Goal: Register for event/course: Sign up to attend an event or enroll in a course

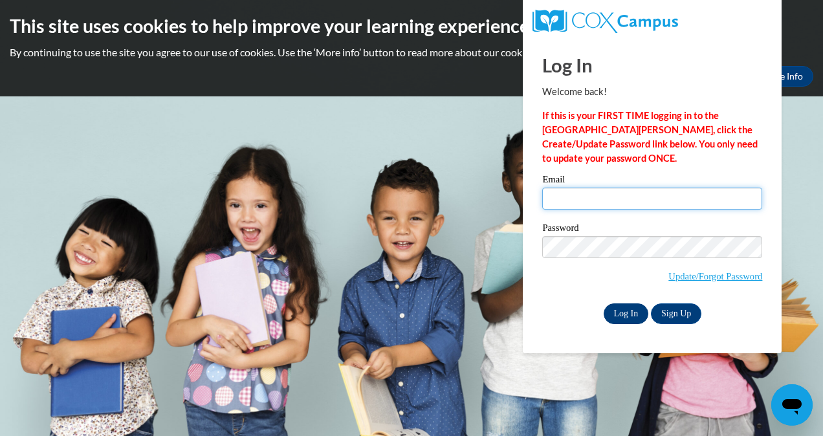
type input "Sfenton@chrisapp.org"
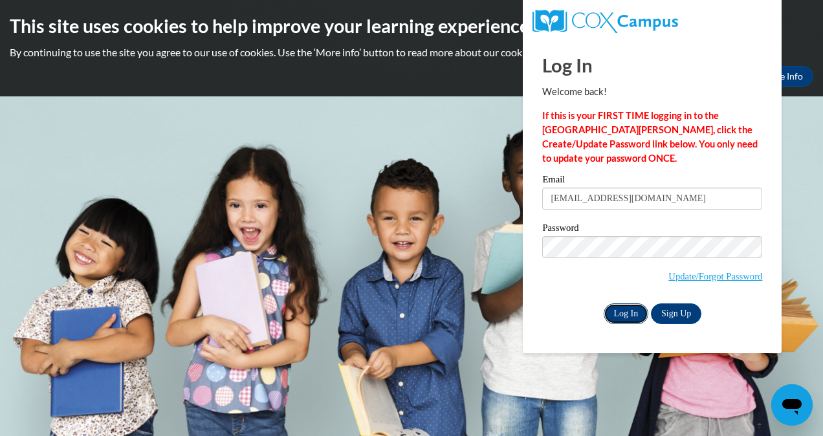
click at [626, 313] on input "Log In" at bounding box center [626, 314] width 45 height 21
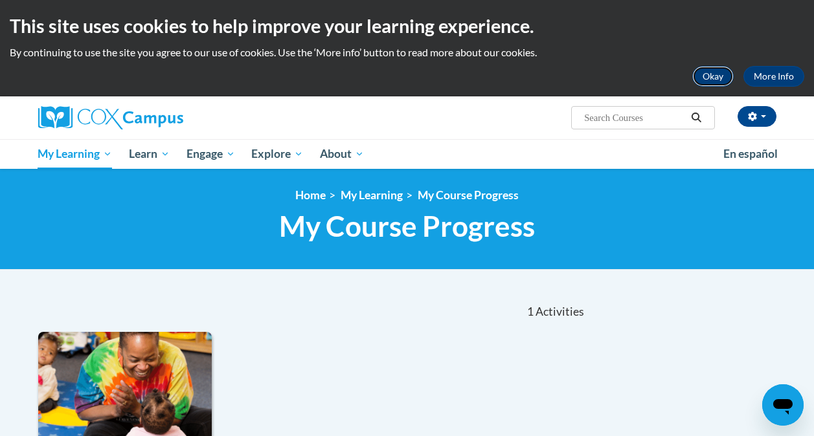
click at [715, 74] on button "Okay" at bounding box center [712, 76] width 41 height 21
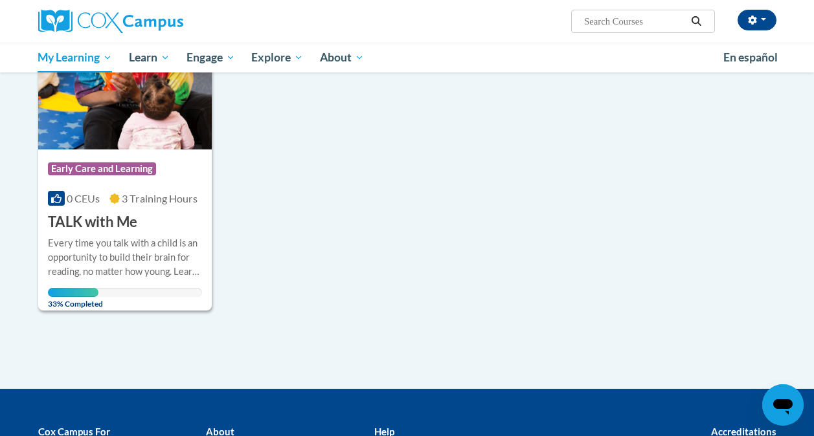
scroll to position [237, 0]
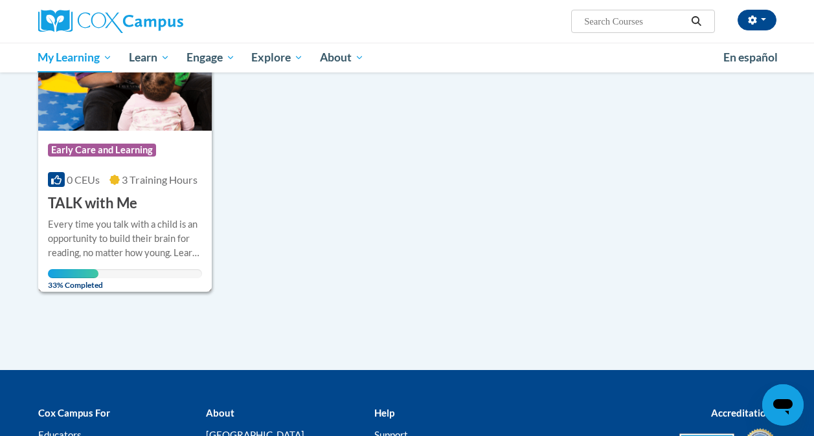
click at [160, 198] on div "Course Category: Early Care and Learning 0 CEUs 3 Training Hours COURSE TALK wi…" at bounding box center [124, 172] width 173 height 83
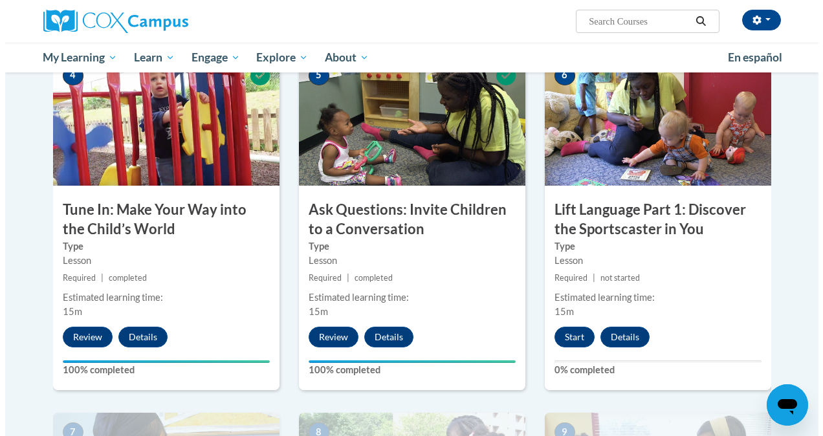
scroll to position [622, 0]
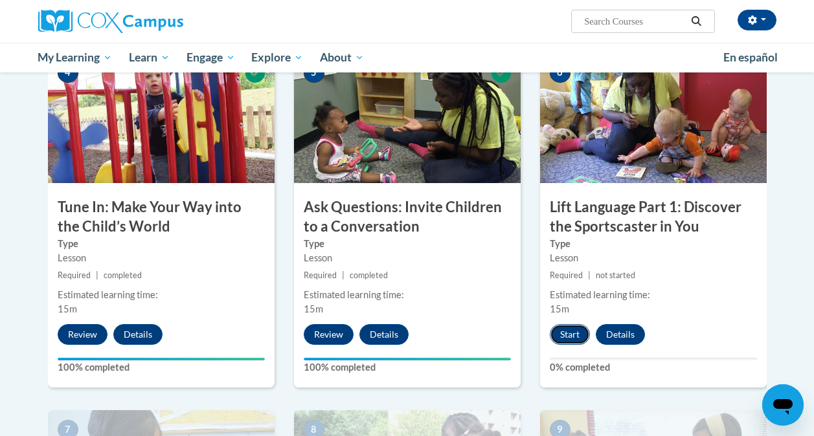
click at [569, 336] on button "Start" at bounding box center [569, 334] width 40 height 21
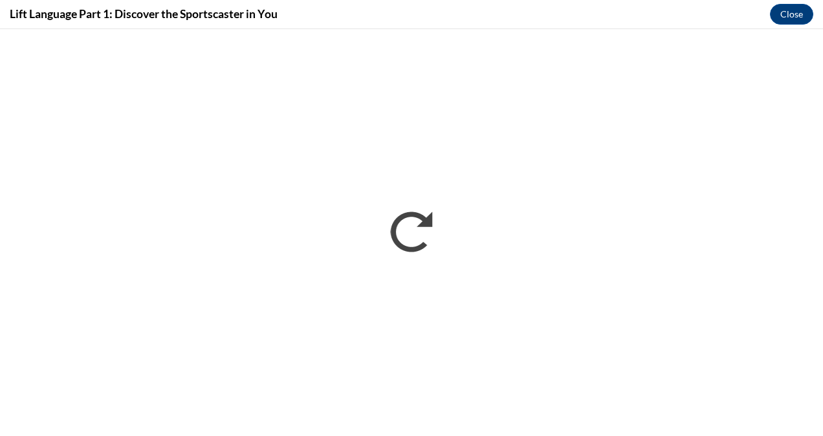
scroll to position [0, 0]
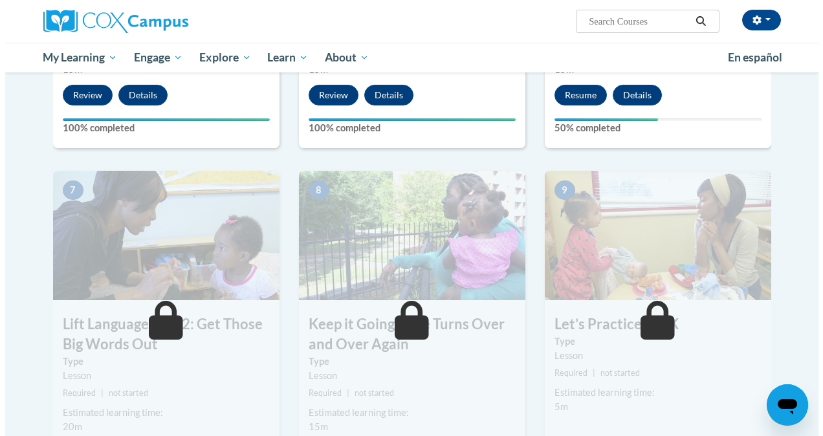
scroll to position [821, 0]
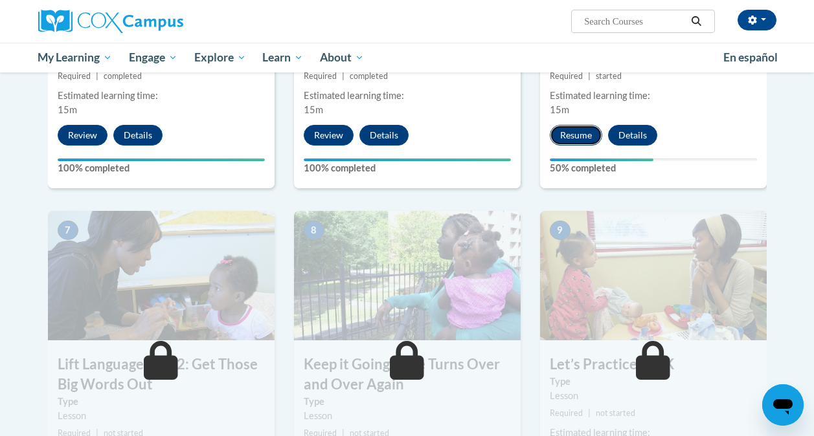
click at [574, 133] on button "Resume" at bounding box center [575, 135] width 52 height 21
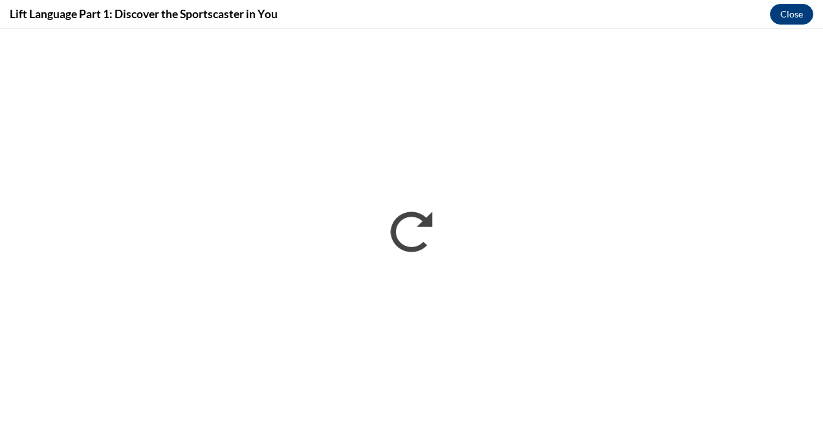
scroll to position [0, 0]
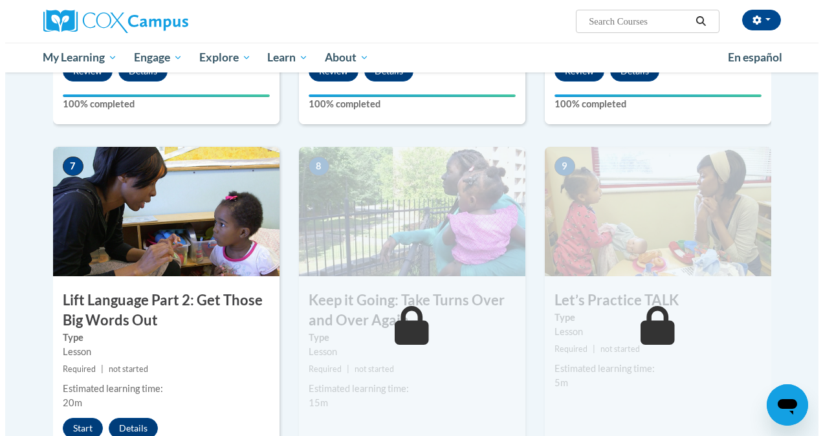
scroll to position [929, 0]
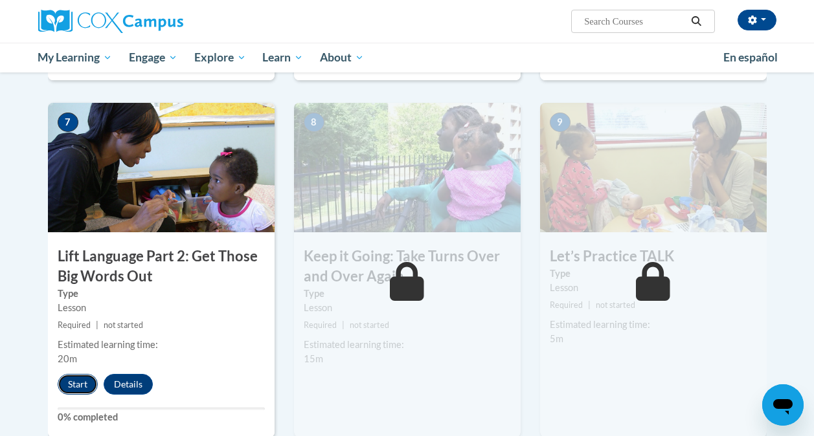
click at [74, 381] on button "Start" at bounding box center [78, 384] width 40 height 21
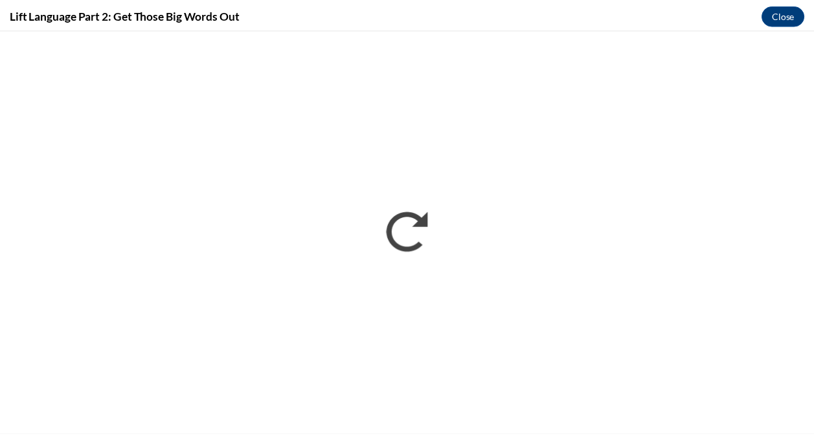
scroll to position [0, 0]
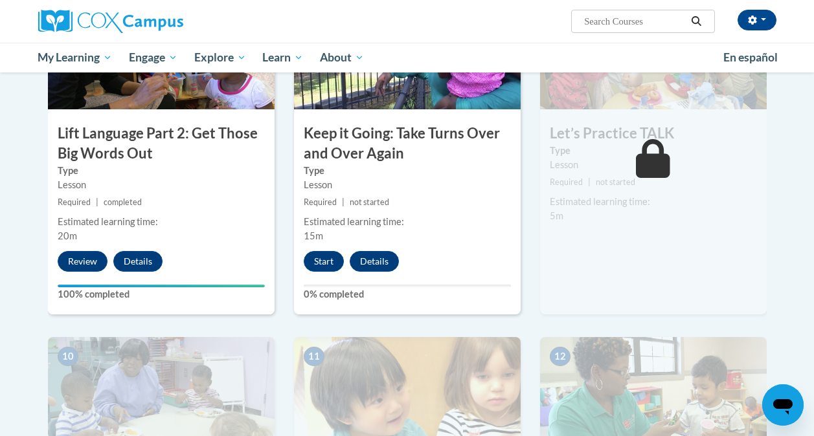
scroll to position [1098, 0]
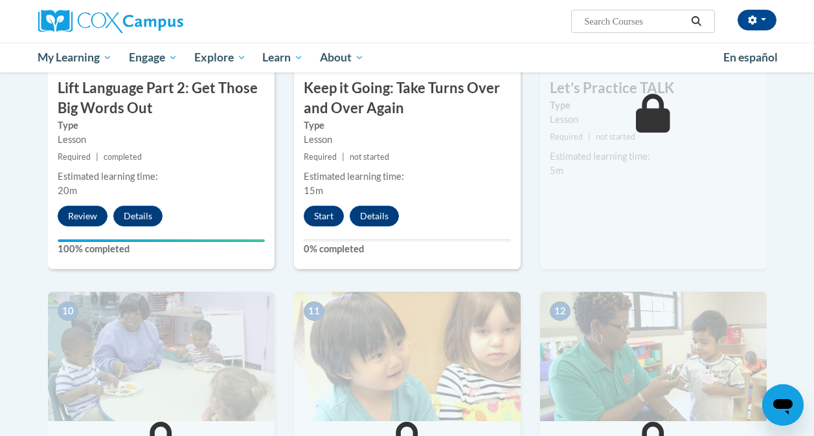
click at [639, 207] on div "9 Let’s Practice TALK Type Lesson Required | not started Estimated learning tim…" at bounding box center [653, 102] width 227 height 335
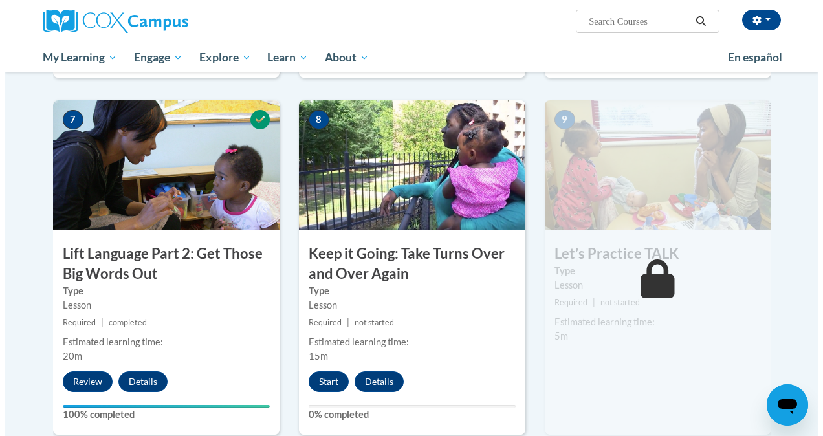
scroll to position [964, 0]
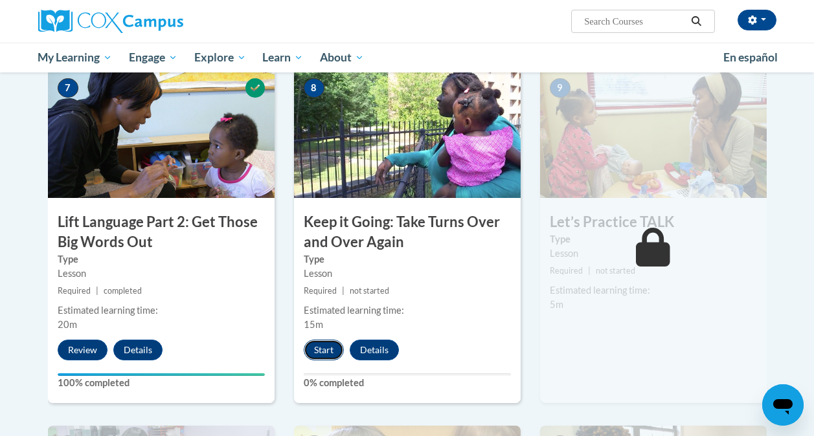
click at [315, 350] on button "Start" at bounding box center [324, 350] width 40 height 21
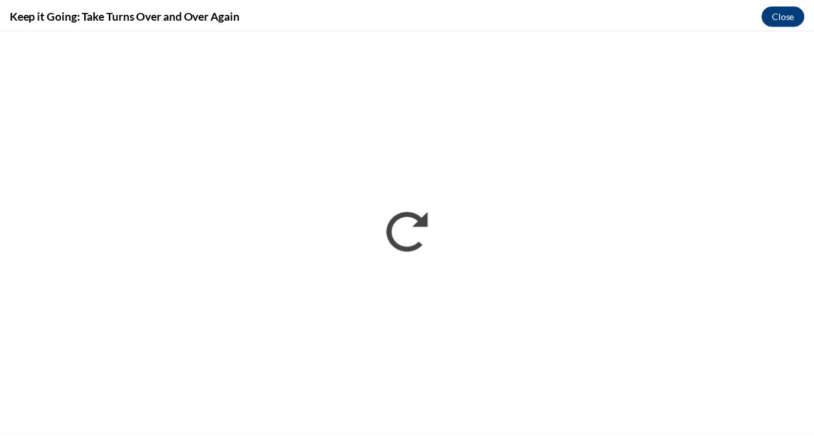
scroll to position [0, 0]
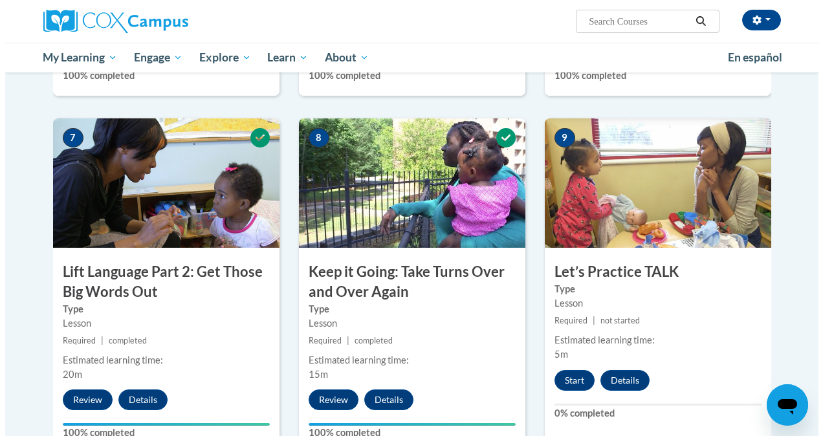
scroll to position [916, 0]
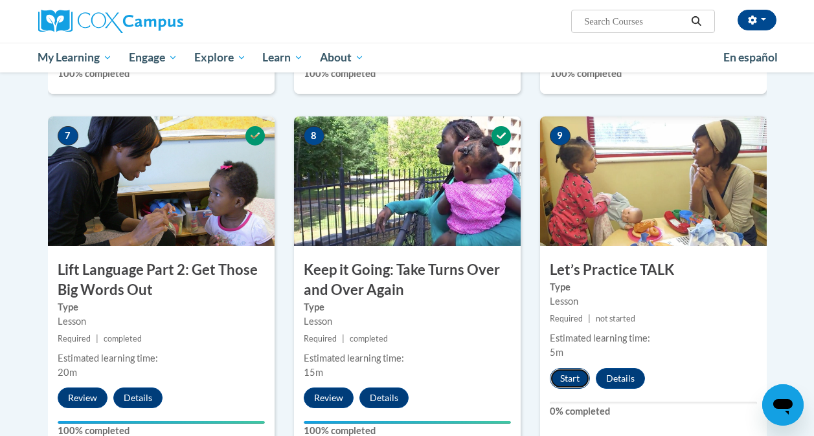
click at [567, 381] on button "Start" at bounding box center [569, 378] width 40 height 21
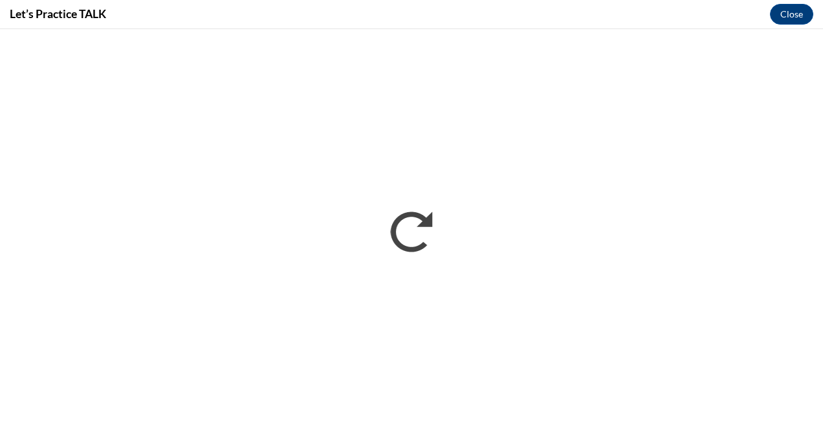
scroll to position [0, 0]
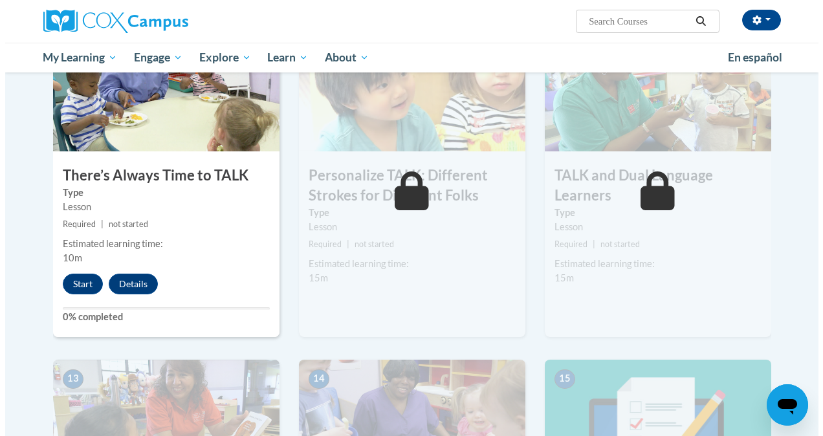
scroll to position [1373, 0]
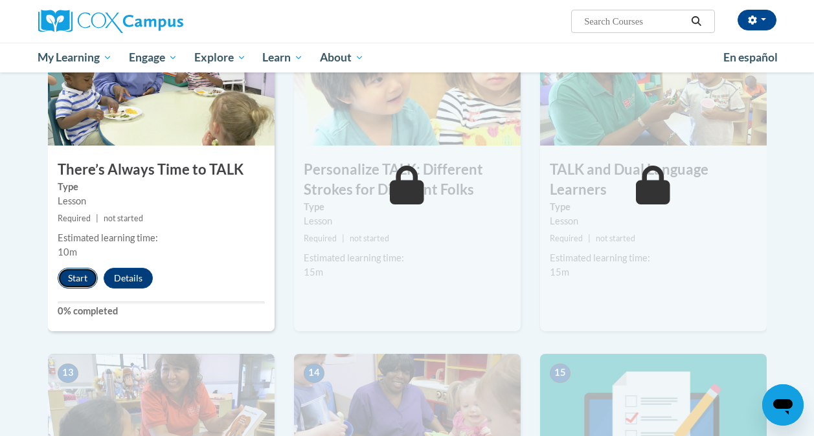
click at [76, 275] on button "Start" at bounding box center [78, 278] width 40 height 21
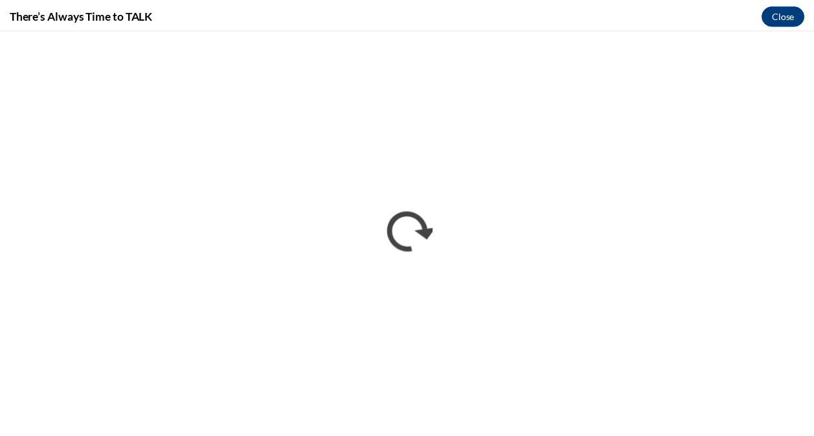
scroll to position [0, 0]
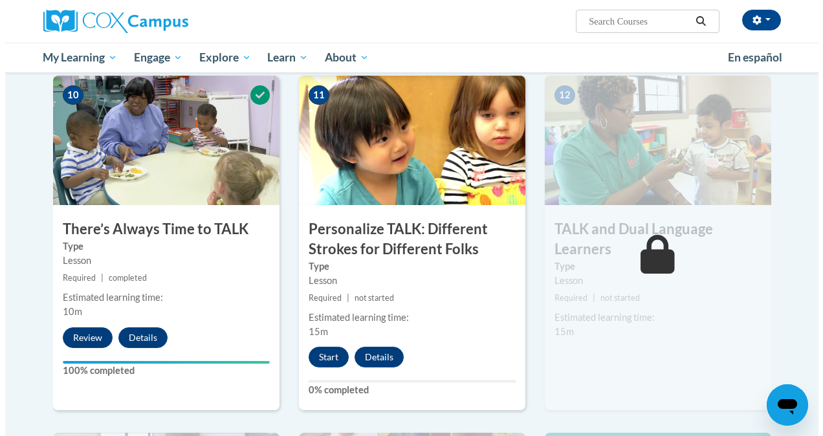
scroll to position [1314, 0]
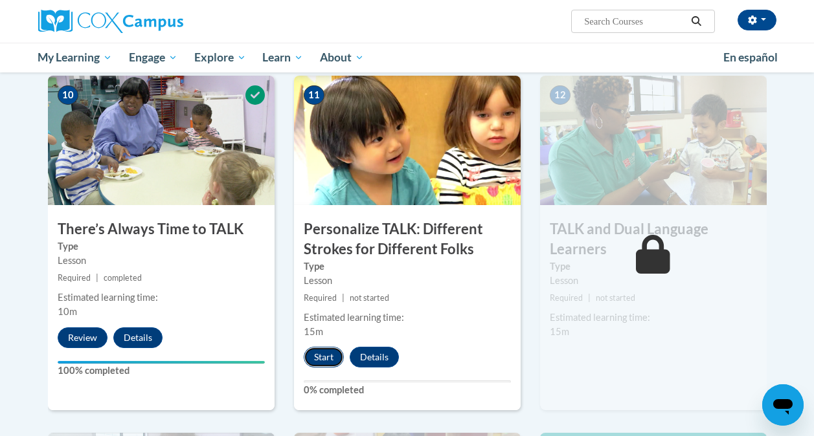
click at [318, 354] on button "Start" at bounding box center [324, 357] width 40 height 21
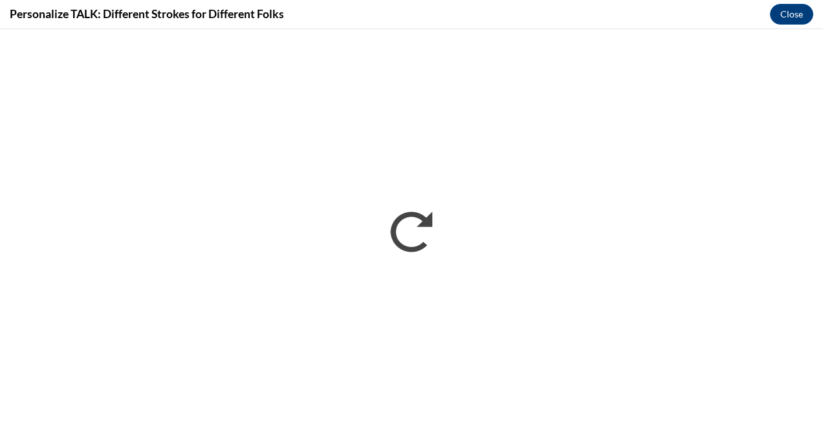
scroll to position [0, 0]
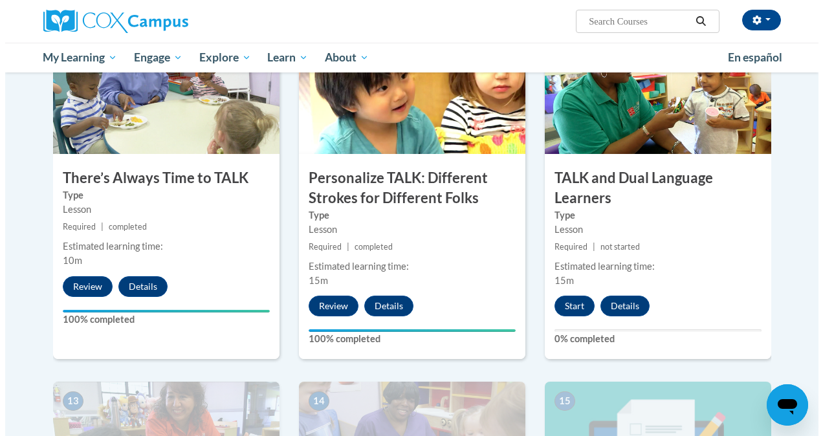
scroll to position [1368, 0]
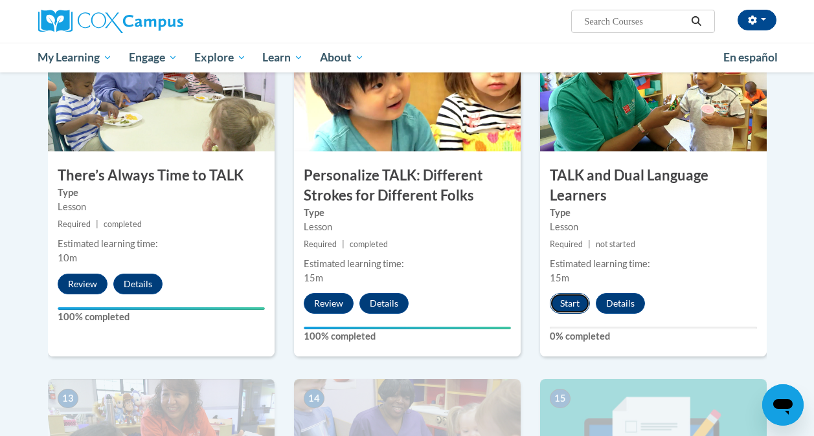
click at [566, 302] on button "Start" at bounding box center [569, 303] width 40 height 21
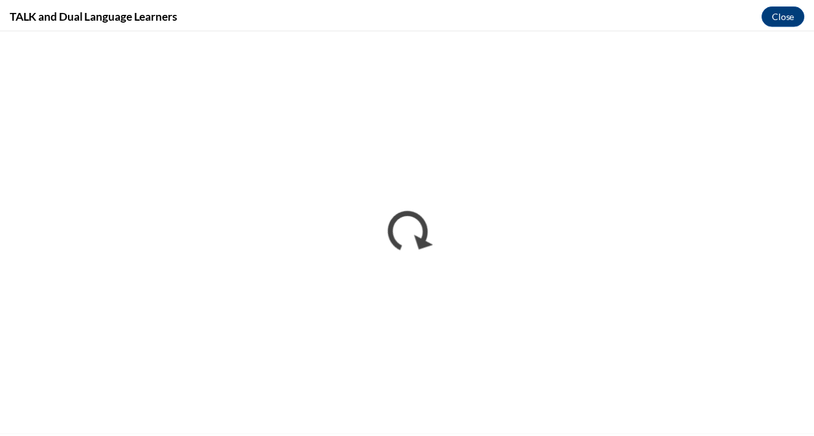
scroll to position [0, 0]
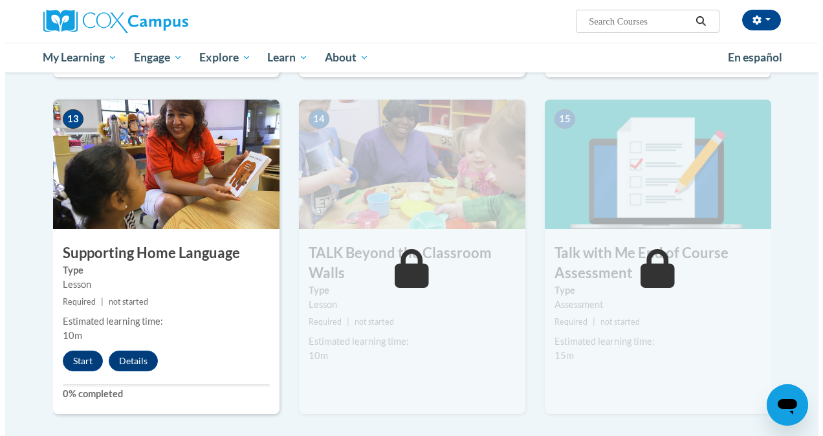
scroll to position [1689, 0]
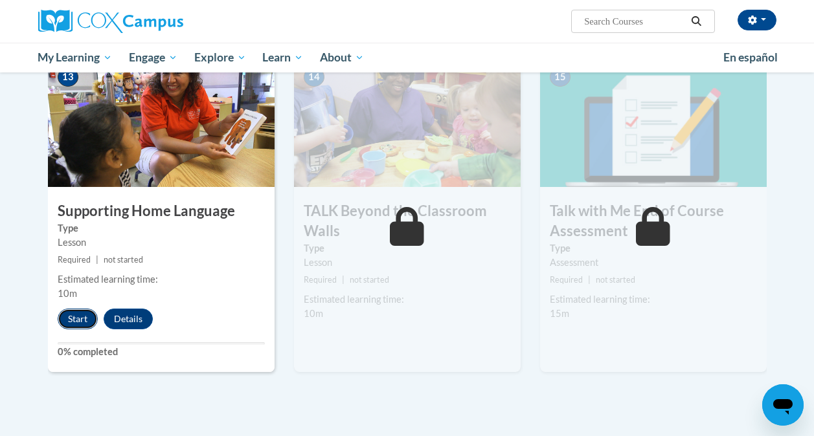
click at [78, 318] on button "Start" at bounding box center [78, 319] width 40 height 21
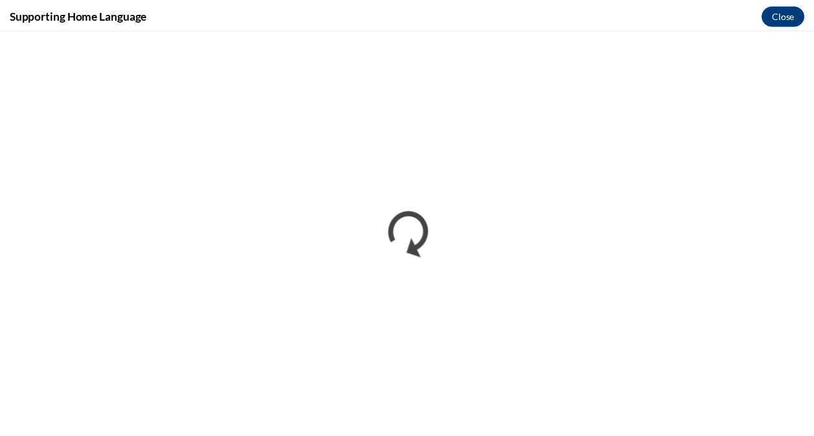
scroll to position [0, 0]
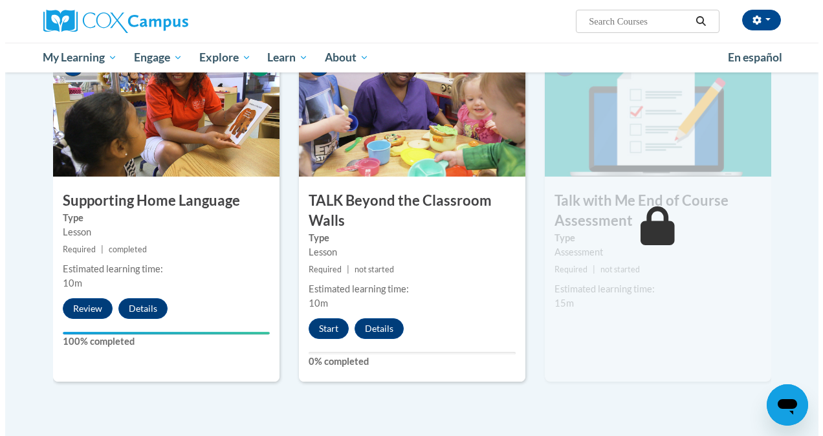
scroll to position [1692, 0]
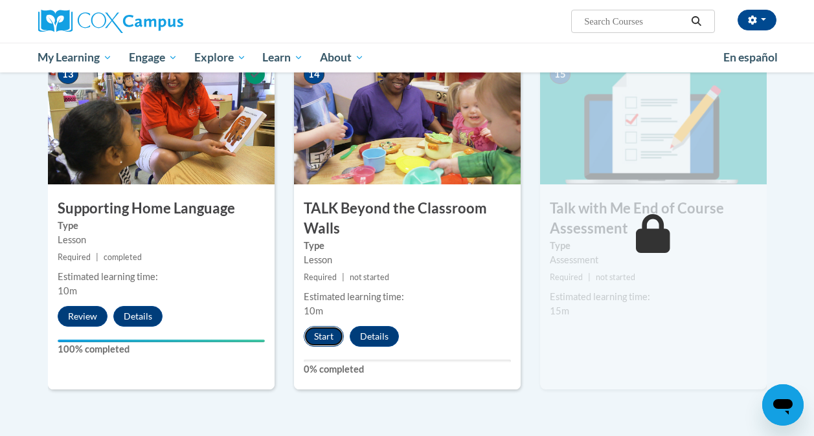
click at [326, 337] on button "Start" at bounding box center [324, 336] width 40 height 21
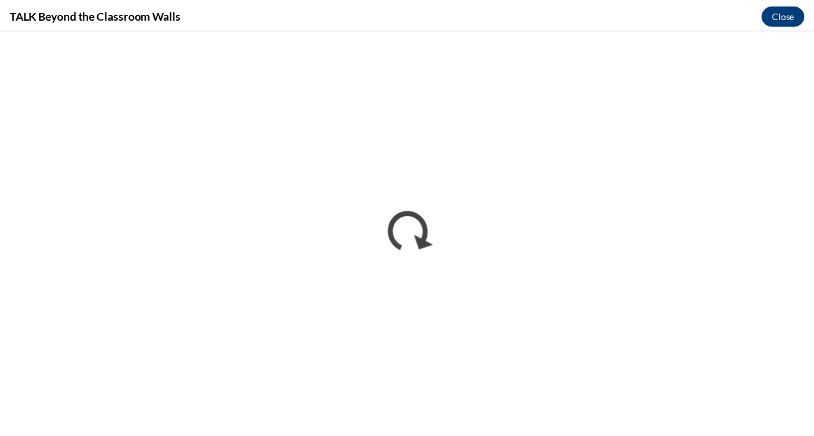
scroll to position [0, 0]
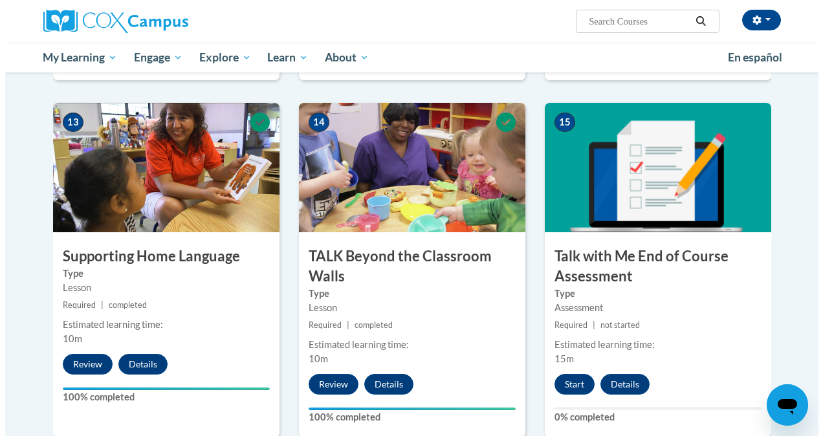
scroll to position [1617, 0]
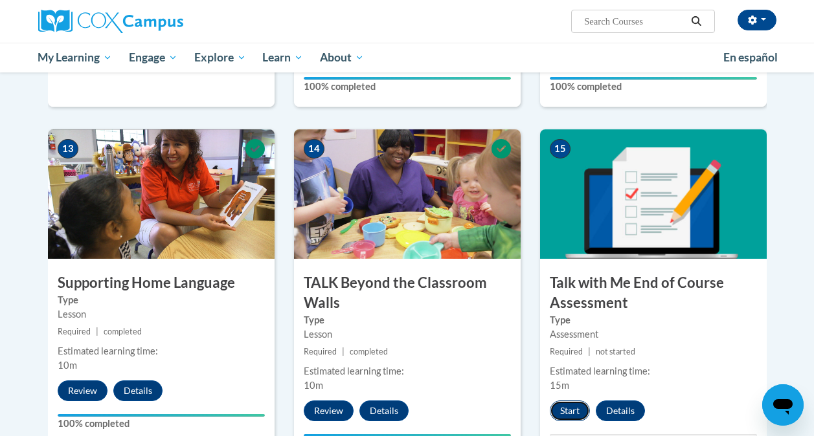
click at [564, 410] on button "Start" at bounding box center [569, 411] width 40 height 21
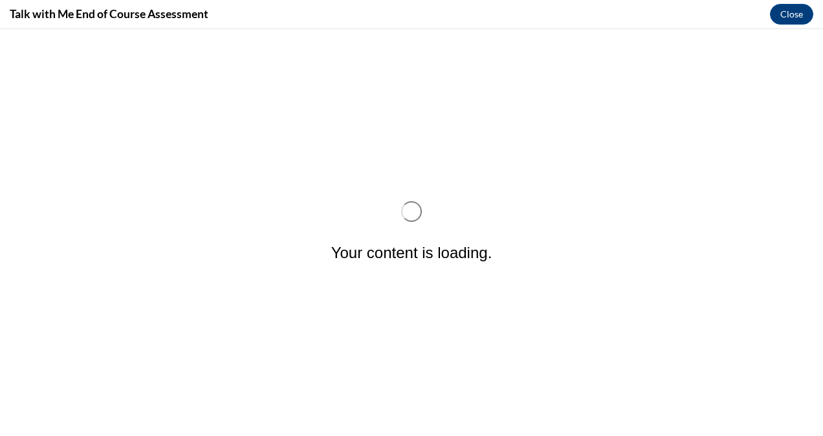
scroll to position [0, 0]
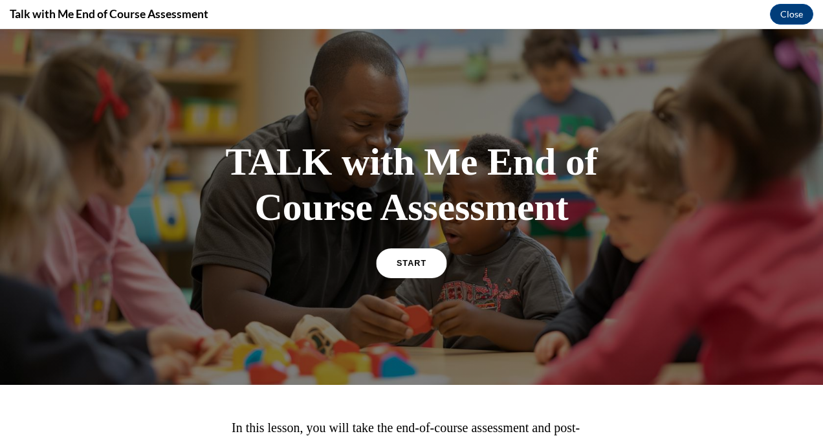
click at [408, 261] on span "START" at bounding box center [412, 263] width 30 height 10
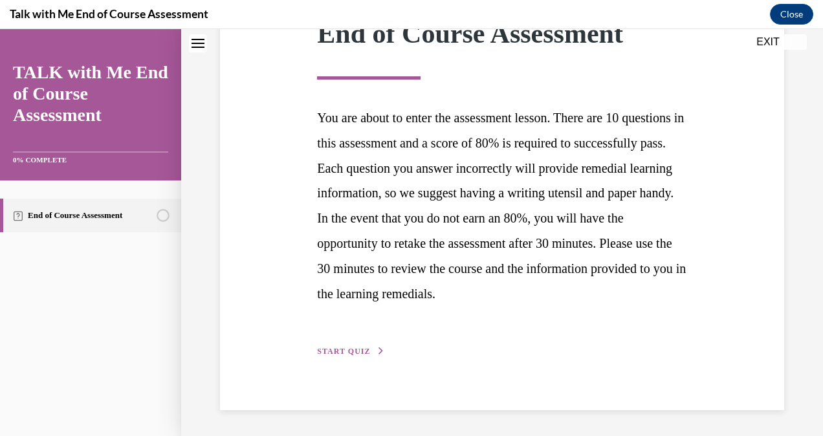
scroll to position [235, 0]
click at [377, 349] on icon "button" at bounding box center [381, 351] width 8 height 7
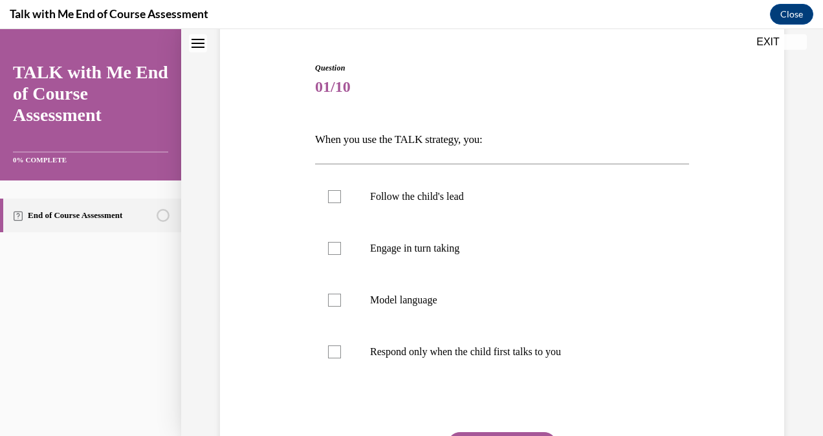
scroll to position [119, 0]
click at [331, 243] on div at bounding box center [334, 247] width 13 height 13
click at [331, 243] on input "Engage in turn taking" at bounding box center [334, 247] width 13 height 13
checkbox input "true"
click at [335, 300] on div at bounding box center [334, 299] width 13 height 13
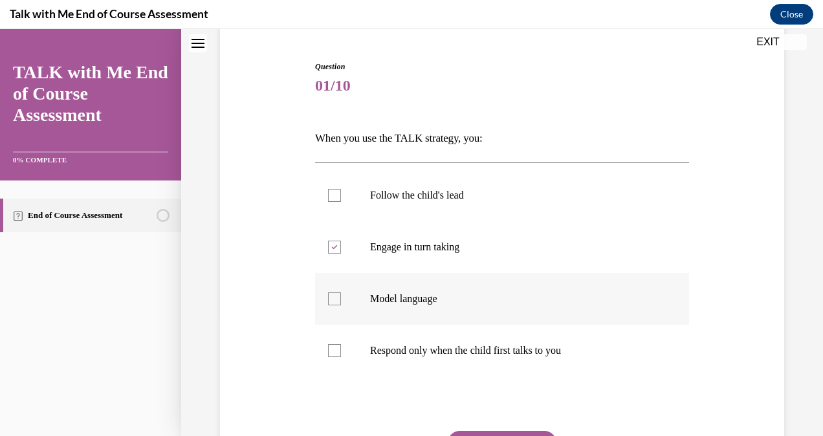
click at [335, 300] on input "Model language" at bounding box center [334, 299] width 13 height 13
checkbox input "true"
click at [331, 191] on div at bounding box center [334, 195] width 13 height 13
click at [331, 191] on input "Follow the child's lead" at bounding box center [334, 195] width 13 height 13
checkbox input "true"
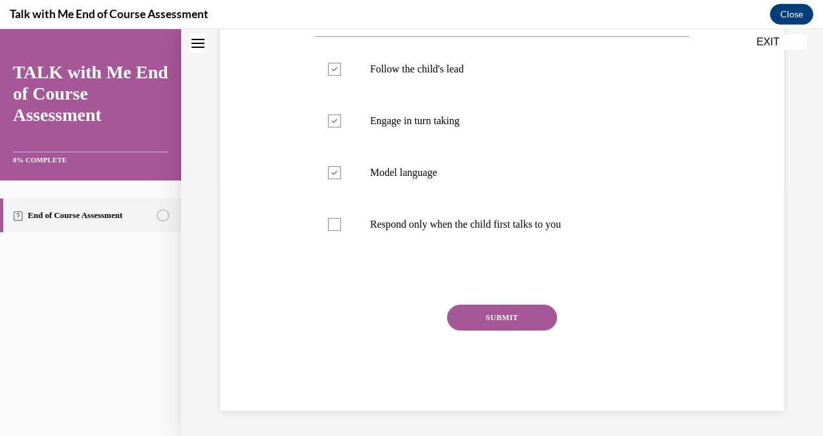
scroll to position [246, 0]
click at [496, 315] on button "SUBMIT" at bounding box center [502, 317] width 110 height 26
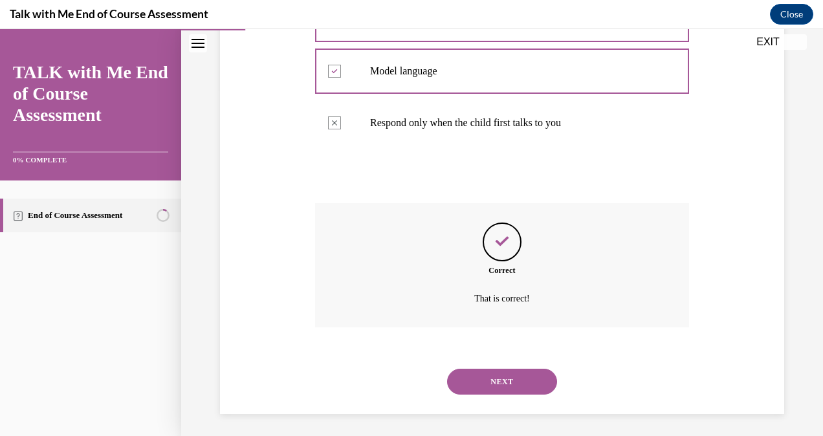
scroll to position [350, 0]
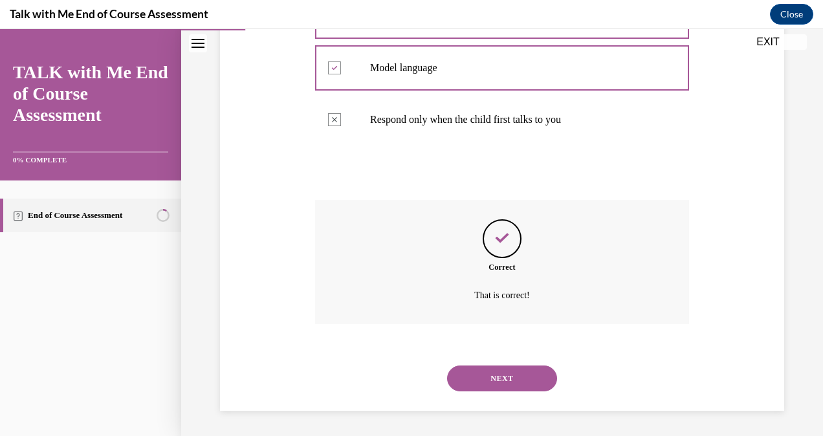
click at [496, 377] on button "NEXT" at bounding box center [502, 379] width 110 height 26
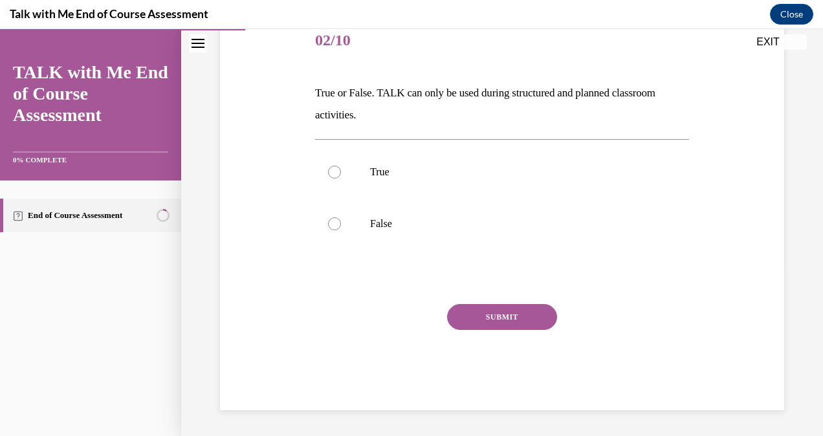
scroll to position [143, 0]
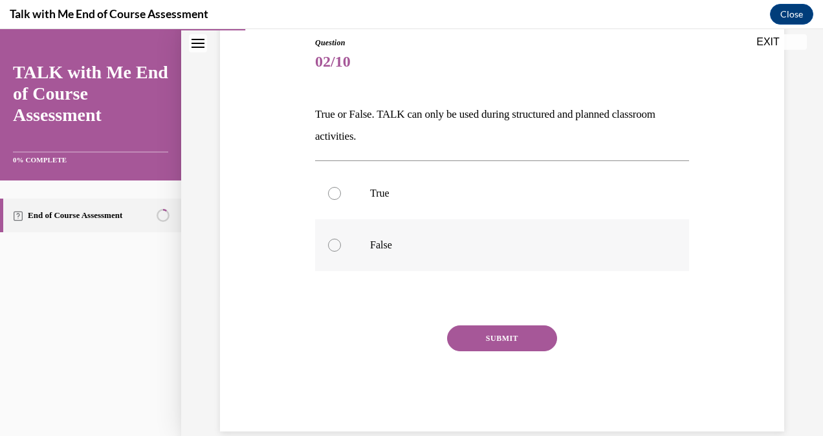
click at [331, 245] on div at bounding box center [334, 245] width 13 height 13
click at [331, 245] on input "False" at bounding box center [334, 245] width 13 height 13
radio input "true"
click at [504, 337] on button "SUBMIT" at bounding box center [502, 339] width 110 height 26
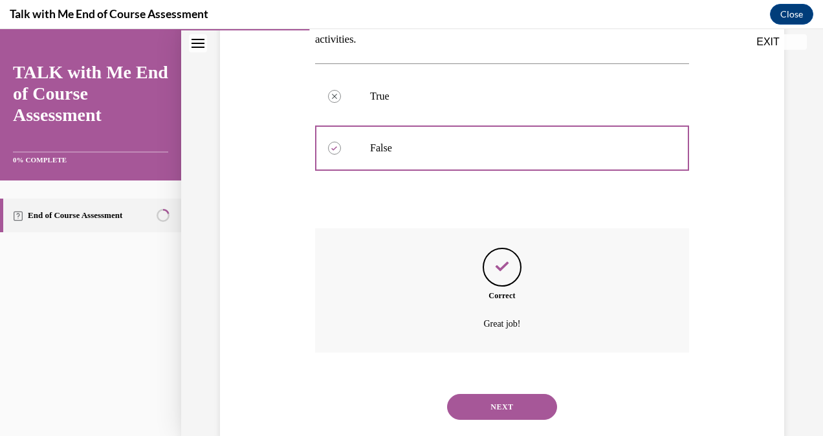
scroll to position [269, 0]
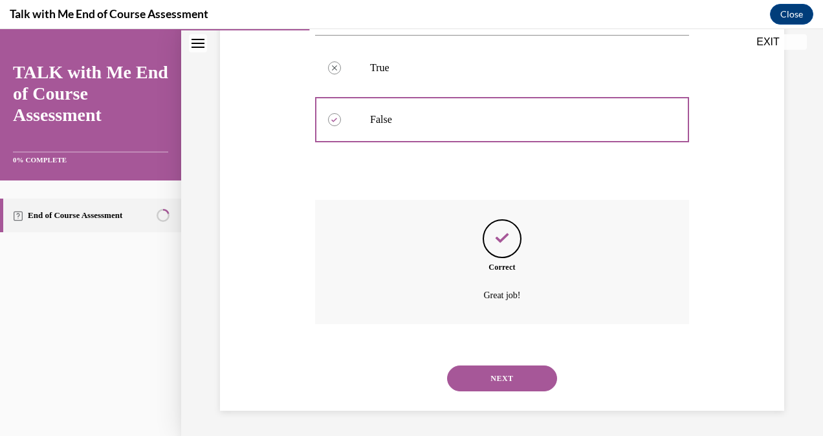
click at [507, 373] on button "NEXT" at bounding box center [502, 379] width 110 height 26
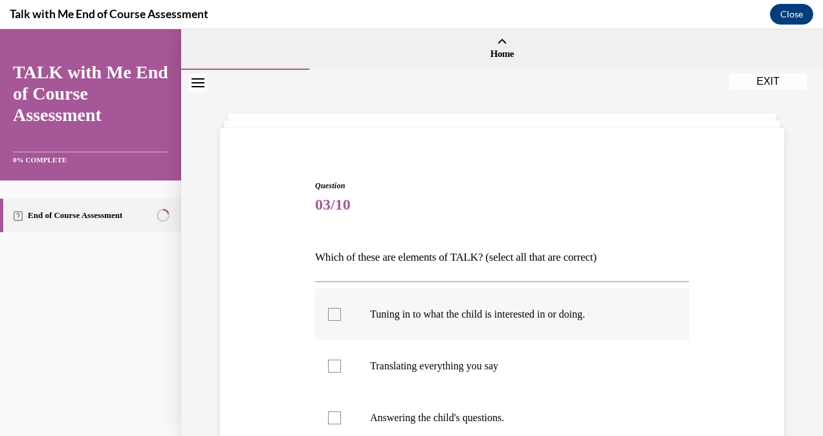
click at [335, 313] on div at bounding box center [334, 314] width 13 height 13
click at [335, 313] on input "Tuning in to what the child is interested in or doing." at bounding box center [334, 314] width 13 height 13
checkbox input "true"
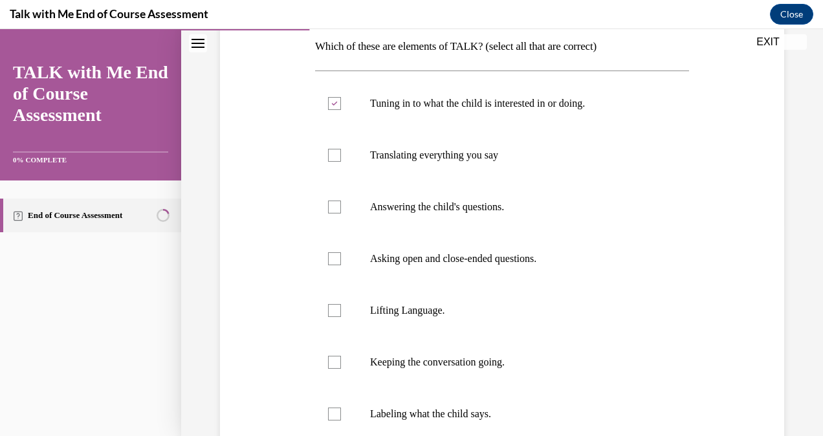
scroll to position [212, 0]
click at [328, 205] on div at bounding box center [334, 205] width 13 height 13
click at [328, 205] on input "Answering the child's questions." at bounding box center [334, 205] width 13 height 13
checkbox input "true"
click at [333, 253] on div at bounding box center [334, 257] width 13 height 13
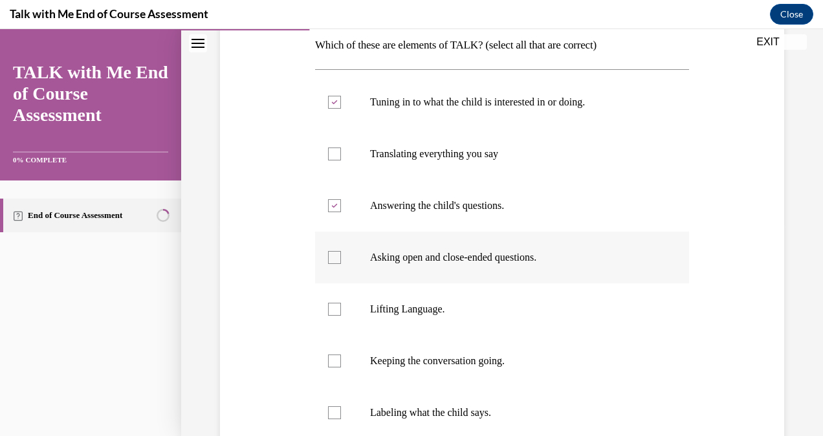
click at [333, 253] on input "Asking open and close-ended questions." at bounding box center [334, 257] width 13 height 13
checkbox input "true"
click at [334, 306] on div at bounding box center [334, 309] width 13 height 13
click at [334, 306] on input "Lifting Language." at bounding box center [334, 309] width 13 height 13
checkbox input "true"
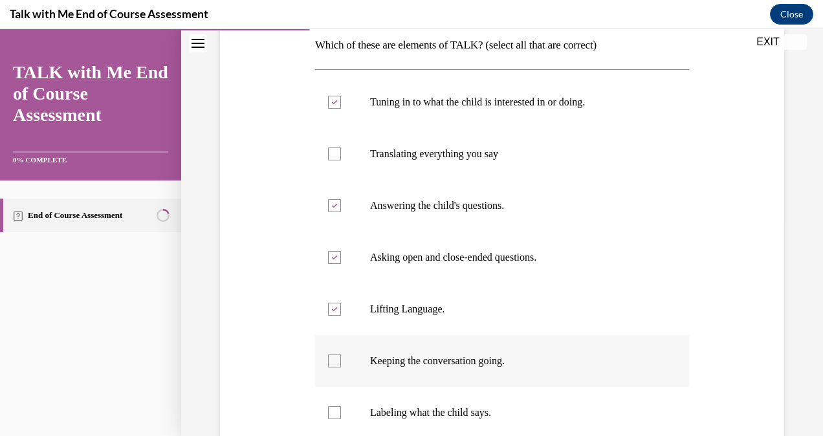
click at [333, 359] on div at bounding box center [334, 361] width 13 height 13
click at [333, 359] on input "Keeping the conversation going." at bounding box center [334, 361] width 13 height 13
checkbox input "true"
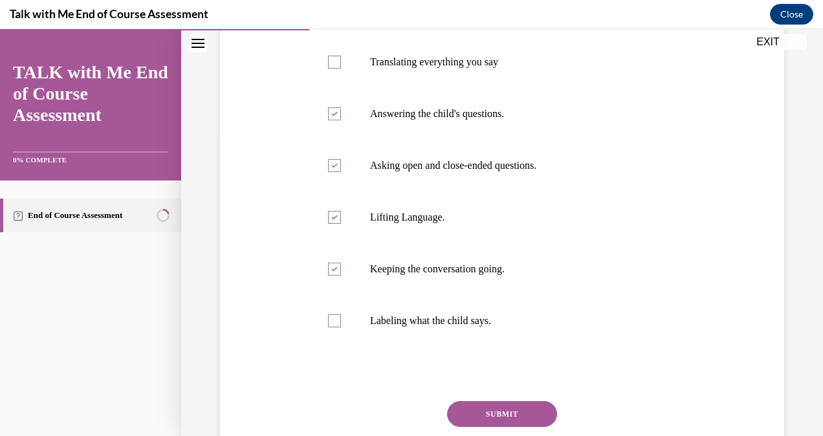
scroll to position [305, 0]
drag, startPoint x: 333, startPoint y: 315, endPoint x: 349, endPoint y: 335, distance: 26.7
click at [335, 319] on div at bounding box center [334, 319] width 13 height 13
click at [335, 319] on input "Labeling what the child says." at bounding box center [334, 319] width 13 height 13
checkbox input "true"
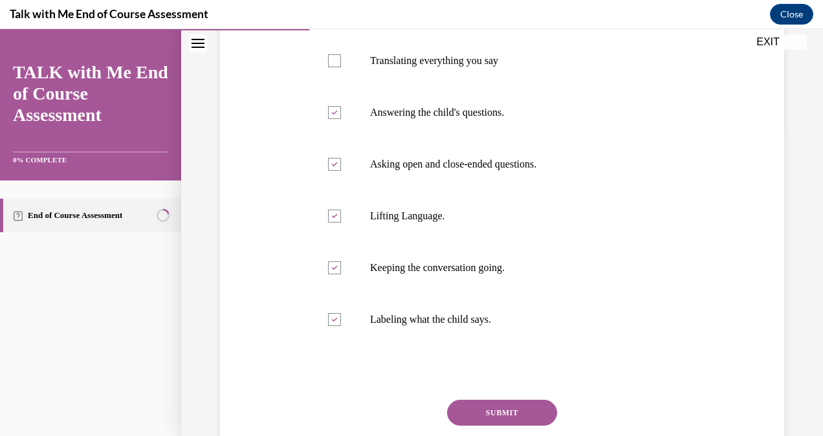
click at [498, 413] on button "SUBMIT" at bounding box center [502, 413] width 110 height 26
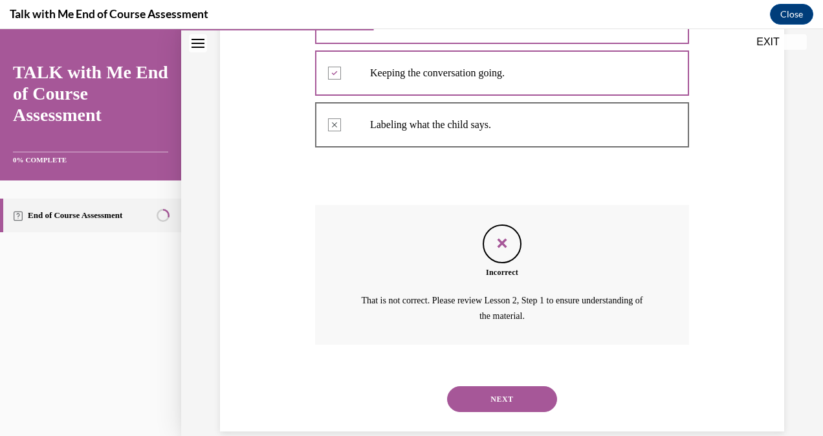
scroll to position [521, 0]
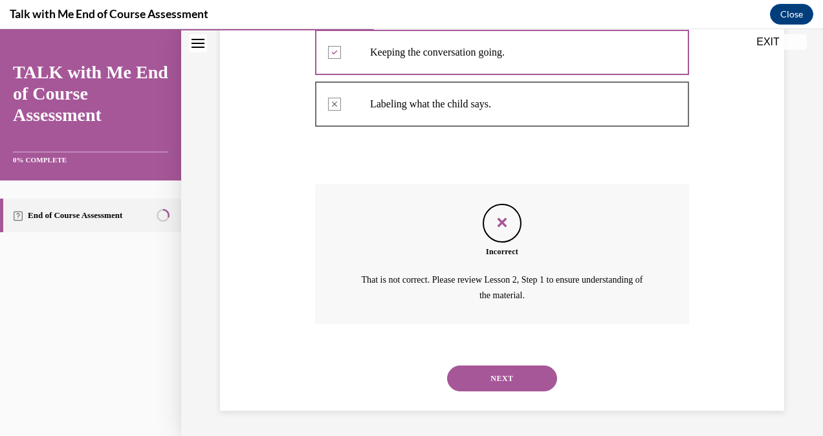
click at [492, 372] on button "NEXT" at bounding box center [502, 379] width 110 height 26
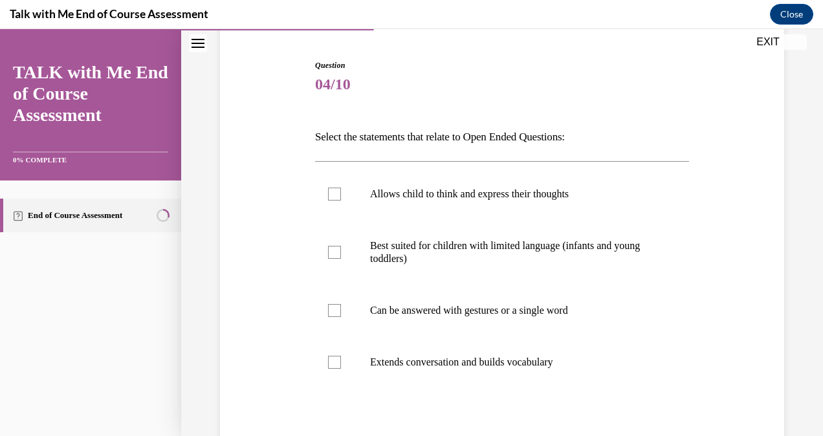
scroll to position [121, 0]
click at [332, 192] on div at bounding box center [334, 193] width 13 height 13
click at [332, 192] on input "Allows child to think and express their thoughts" at bounding box center [334, 193] width 13 height 13
checkbox input "true"
click at [333, 305] on div at bounding box center [334, 310] width 13 height 13
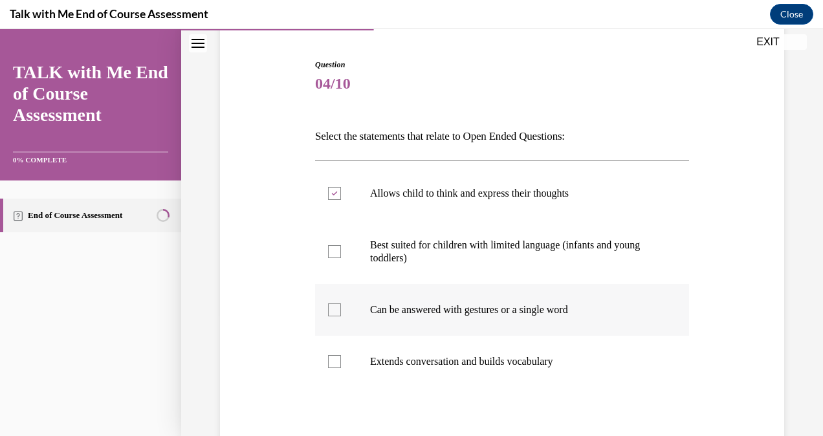
click at [333, 305] on input "Can be answered with gestures or a single word" at bounding box center [334, 310] width 13 height 13
checkbox input "true"
click at [331, 363] on div at bounding box center [334, 361] width 13 height 13
click at [331, 363] on input "Extends conversation and builds vocabulary" at bounding box center [334, 361] width 13 height 13
checkbox input "true"
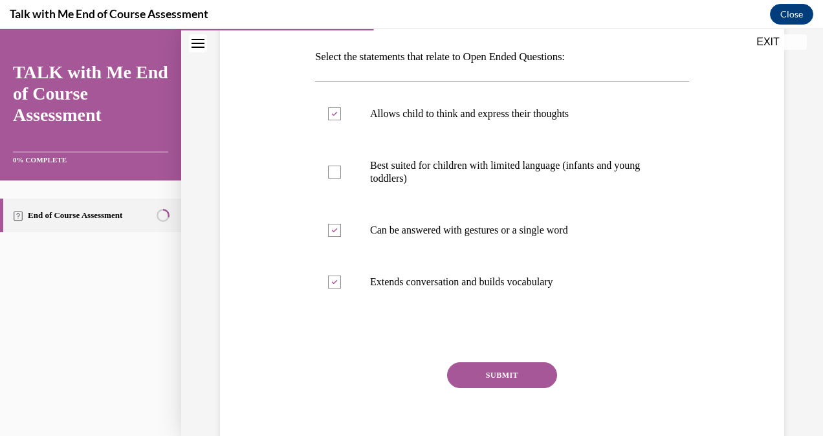
scroll to position [208, 0]
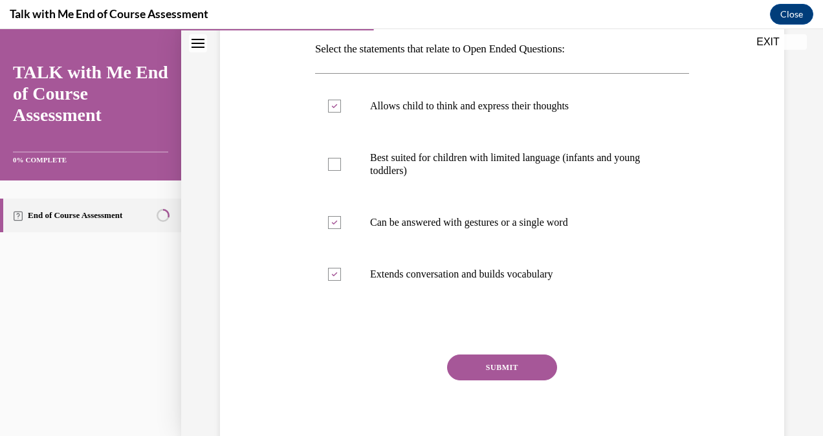
click at [487, 365] on button "SUBMIT" at bounding box center [502, 368] width 110 height 26
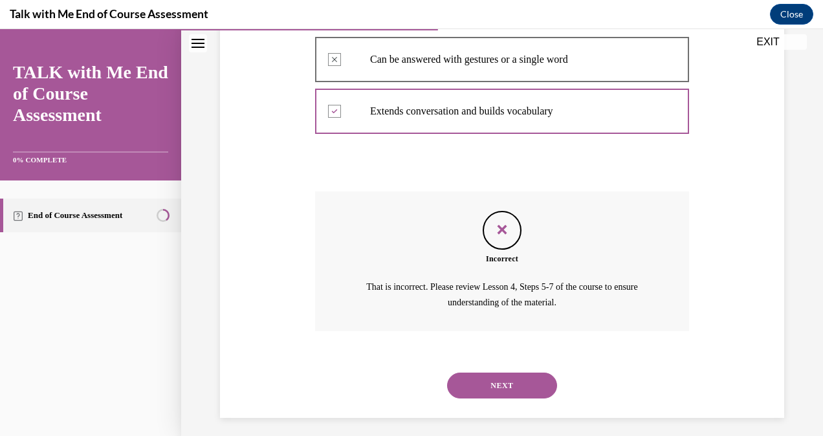
scroll to position [379, 0]
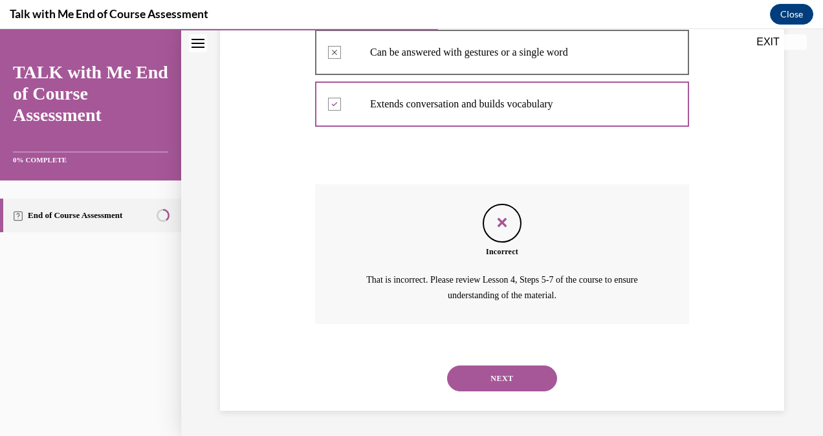
click at [474, 370] on button "NEXT" at bounding box center [502, 379] width 110 height 26
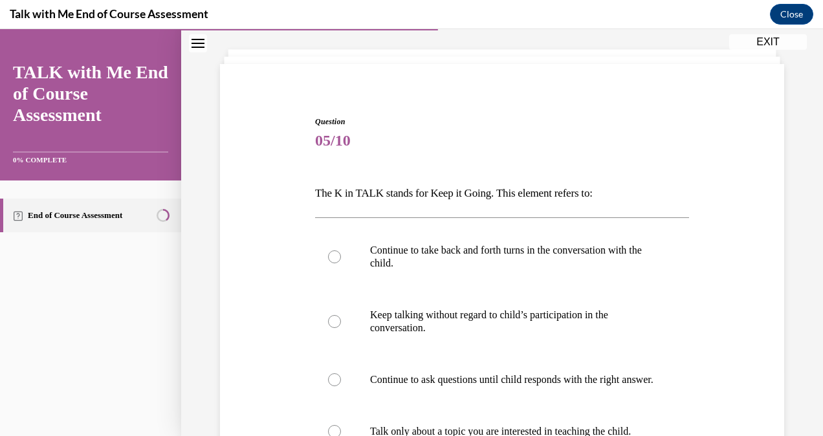
scroll to position [90, 0]
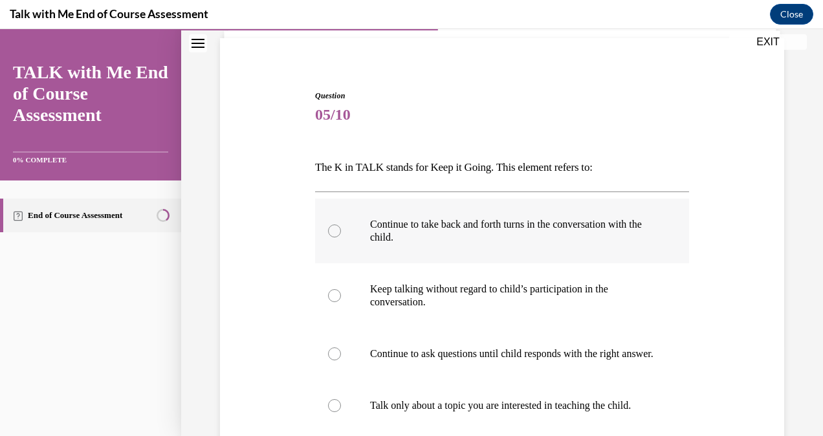
click at [331, 232] on div at bounding box center [334, 231] width 13 height 13
click at [331, 232] on input "Continue to take back and forth turns in the conversation with the child." at bounding box center [334, 231] width 13 height 13
radio input "true"
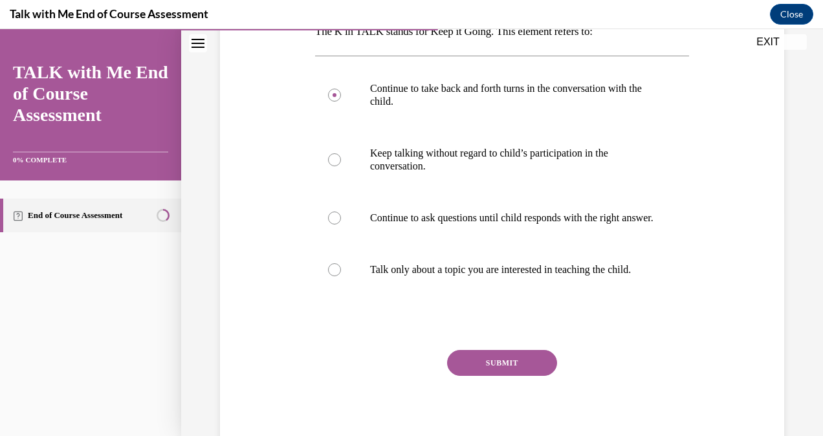
scroll to position [298, 0]
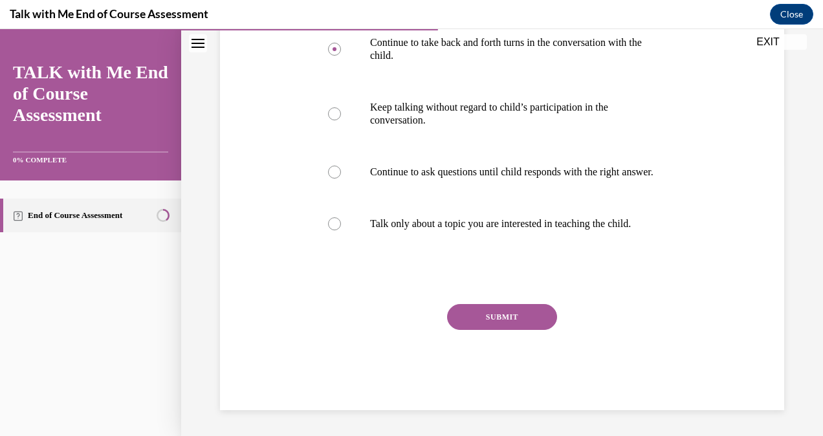
click at [487, 318] on button "SUBMIT" at bounding box center [502, 317] width 110 height 26
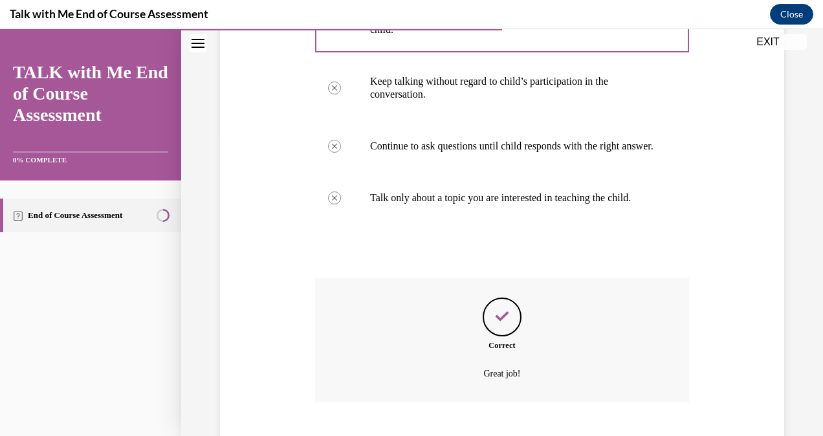
scroll to position [402, 0]
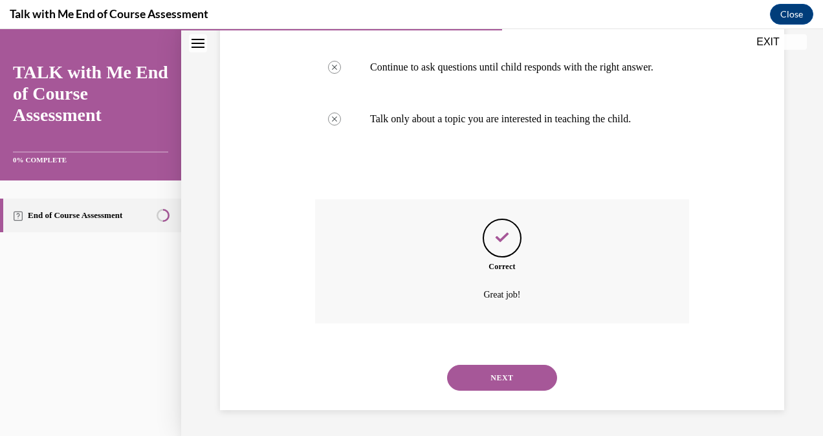
click at [494, 373] on button "NEXT" at bounding box center [502, 378] width 110 height 26
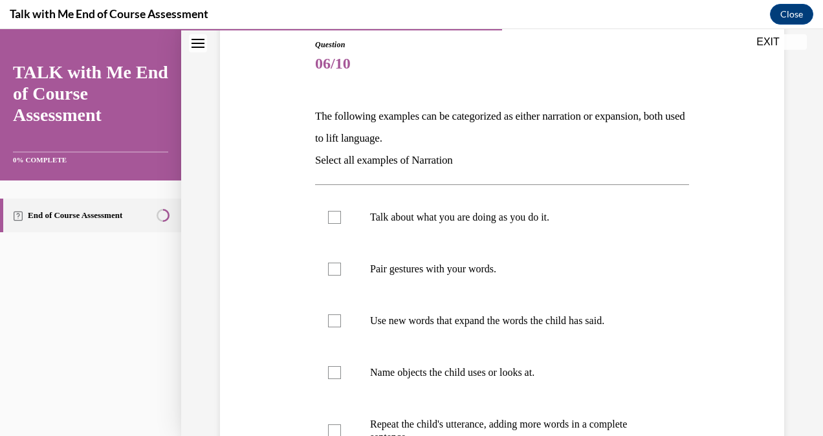
scroll to position [144, 0]
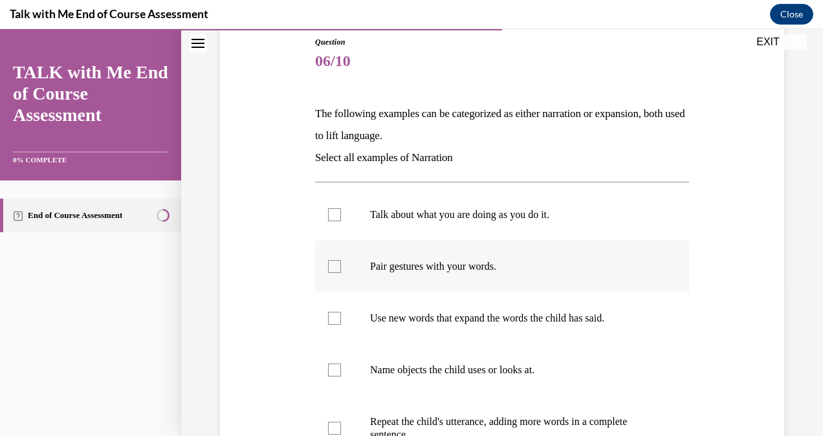
click at [332, 267] on div at bounding box center [334, 266] width 13 height 13
click at [332, 267] on input "Pair gestures with your words." at bounding box center [334, 266] width 13 height 13
checkbox input "true"
click at [331, 366] on div at bounding box center [334, 370] width 13 height 13
click at [331, 366] on input "Name objects the child uses or looks at." at bounding box center [334, 370] width 13 height 13
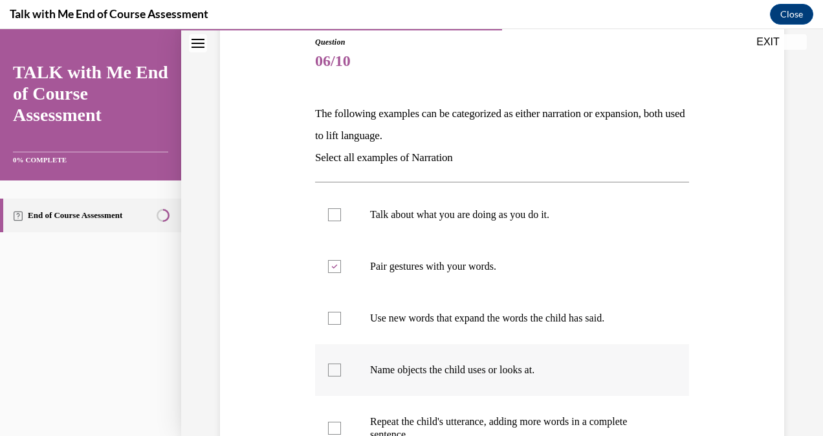
checkbox input "true"
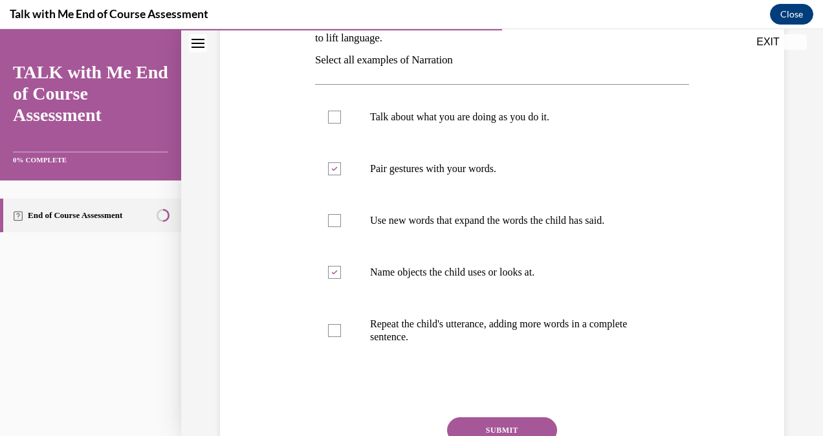
scroll to position [239, 0]
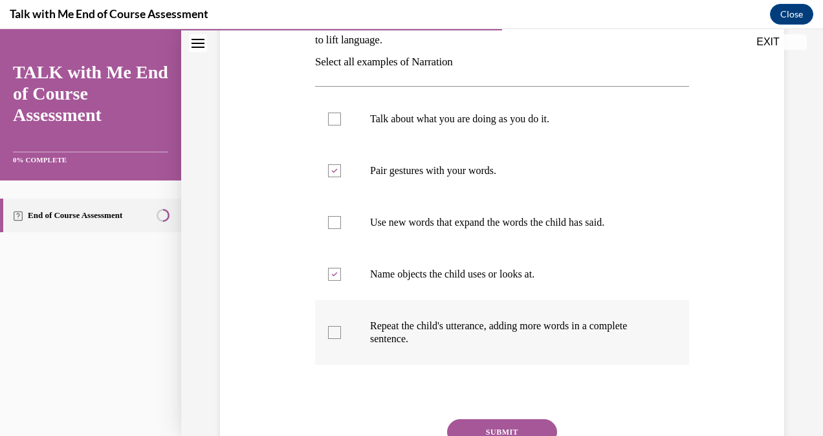
click at [332, 331] on div at bounding box center [334, 332] width 13 height 13
click at [332, 331] on input "Repeat the child's utterance, adding more words in a complete sentence." at bounding box center [334, 332] width 13 height 13
checkbox input "true"
click at [334, 218] on div at bounding box center [334, 222] width 13 height 13
click at [334, 218] on input "Use new words that expand the words the child has said." at bounding box center [334, 222] width 13 height 13
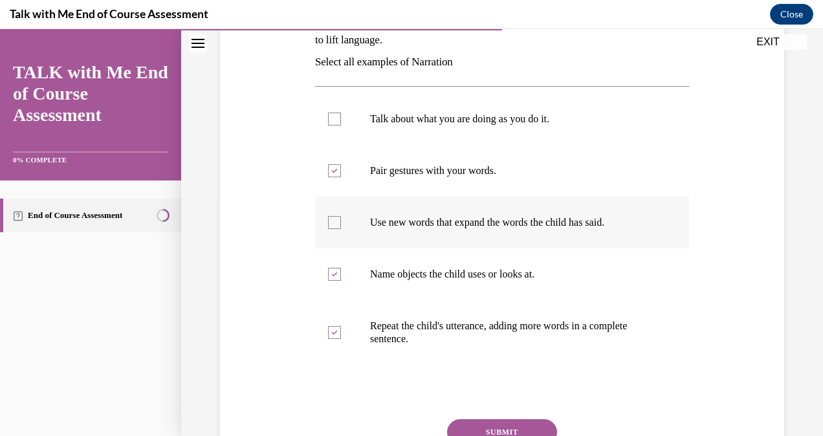
checkbox input "true"
click at [501, 428] on button "SUBMIT" at bounding box center [502, 432] width 110 height 26
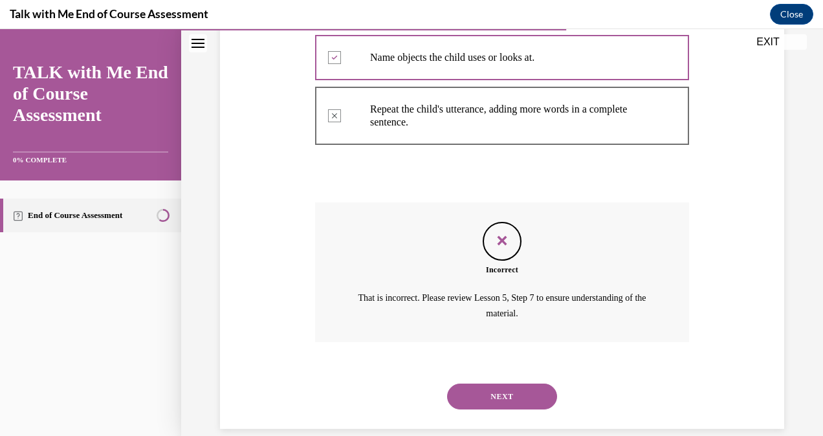
scroll to position [474, 0]
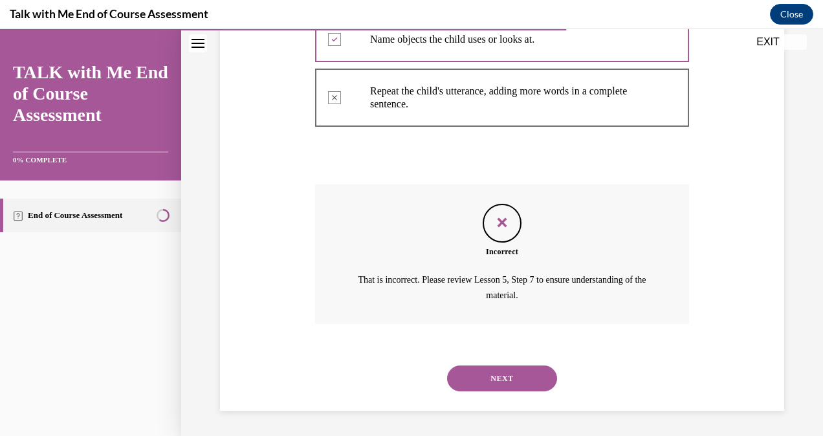
click at [504, 373] on button "NEXT" at bounding box center [502, 379] width 110 height 26
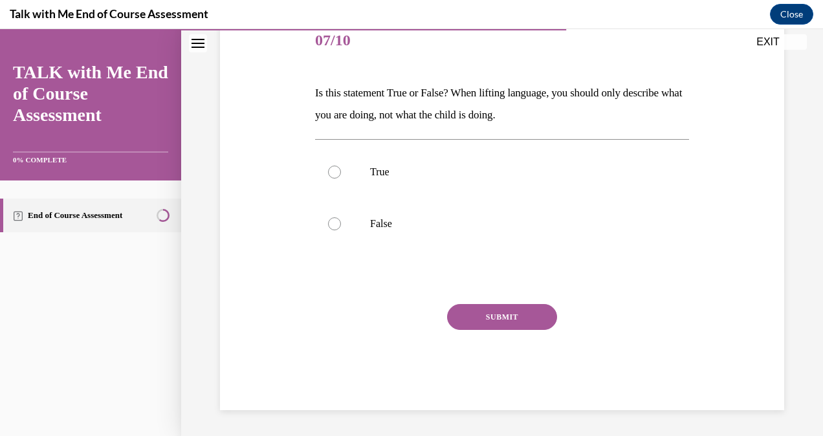
scroll to position [143, 0]
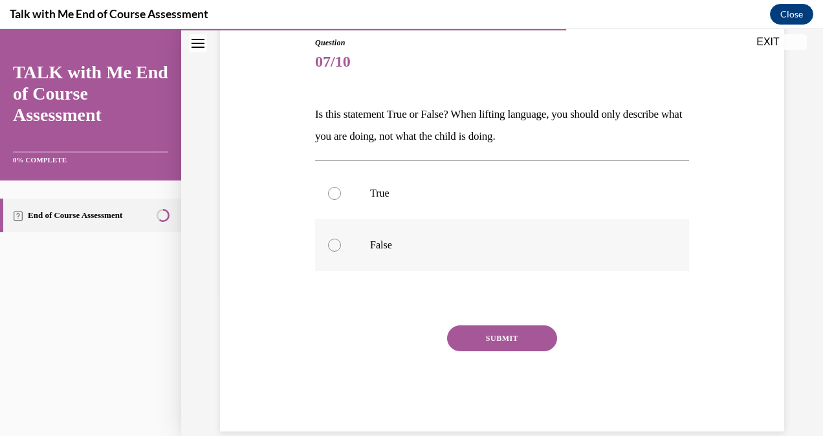
click at [332, 241] on div at bounding box center [334, 245] width 13 height 13
click at [332, 241] on input "False" at bounding box center [334, 245] width 13 height 13
radio input "true"
click at [497, 335] on button "SUBMIT" at bounding box center [502, 339] width 110 height 26
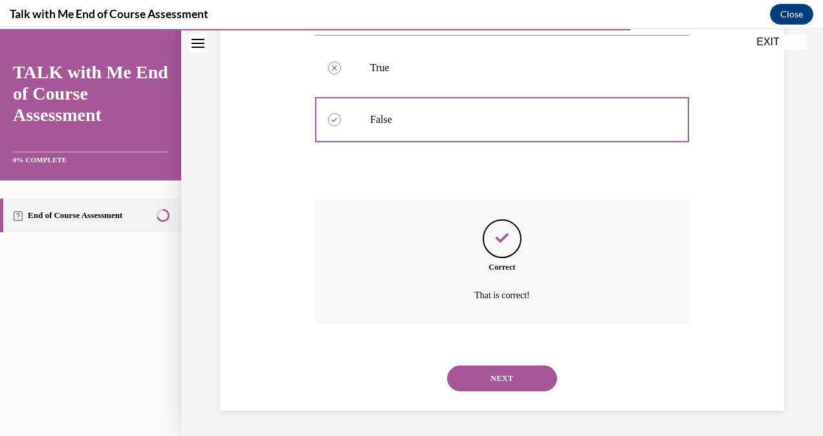
scroll to position [269, 0]
click at [508, 376] on button "NEXT" at bounding box center [502, 379] width 110 height 26
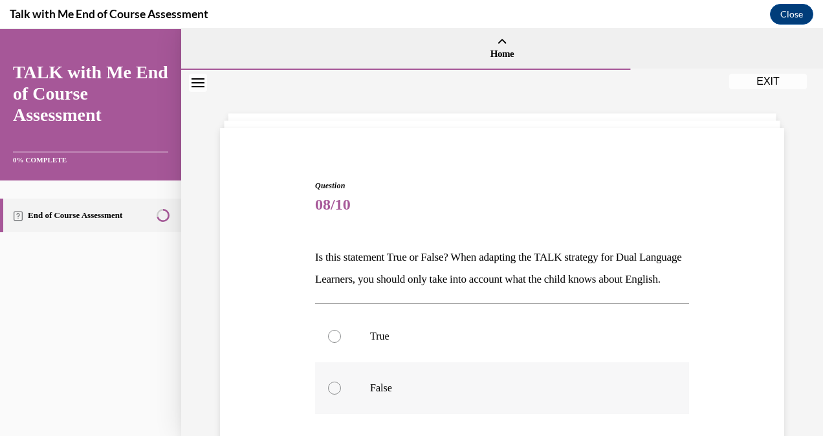
click at [331, 395] on div at bounding box center [334, 388] width 13 height 13
click at [331, 395] on input "False" at bounding box center [334, 388] width 13 height 13
radio input "true"
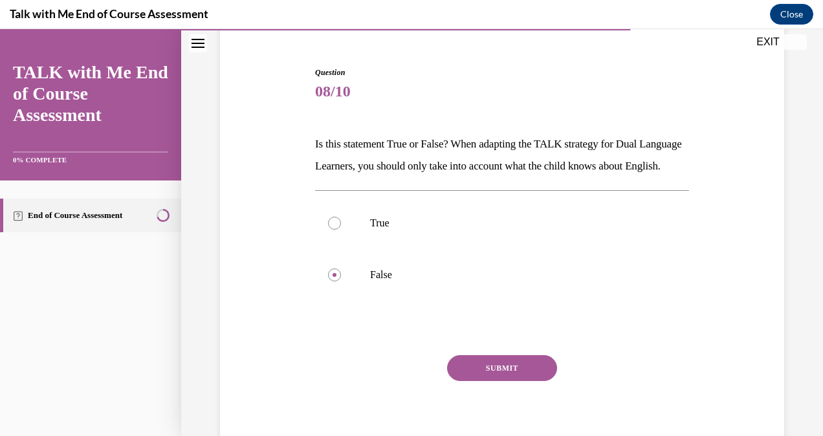
scroll to position [186, 0]
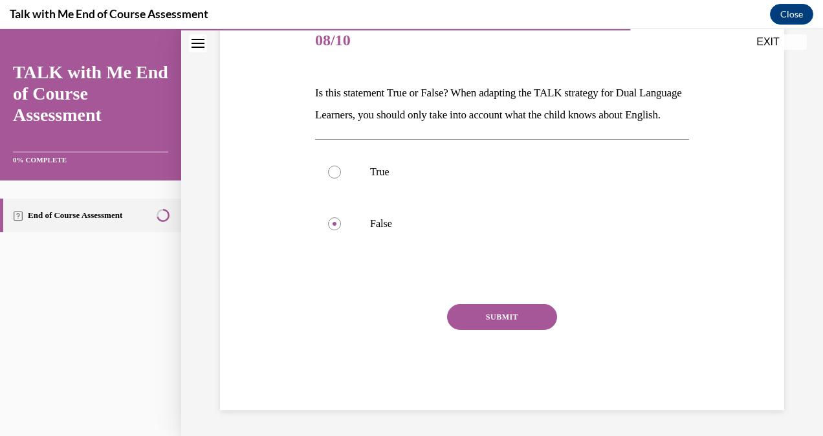
click at [511, 309] on button "SUBMIT" at bounding box center [502, 317] width 110 height 26
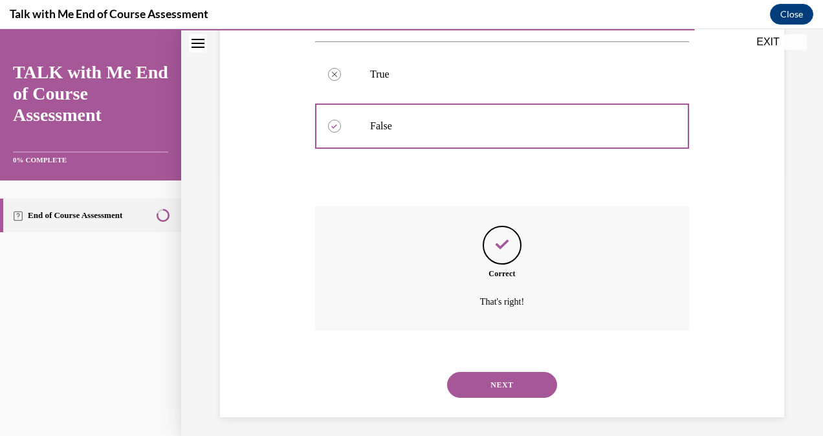
scroll to position [291, 0]
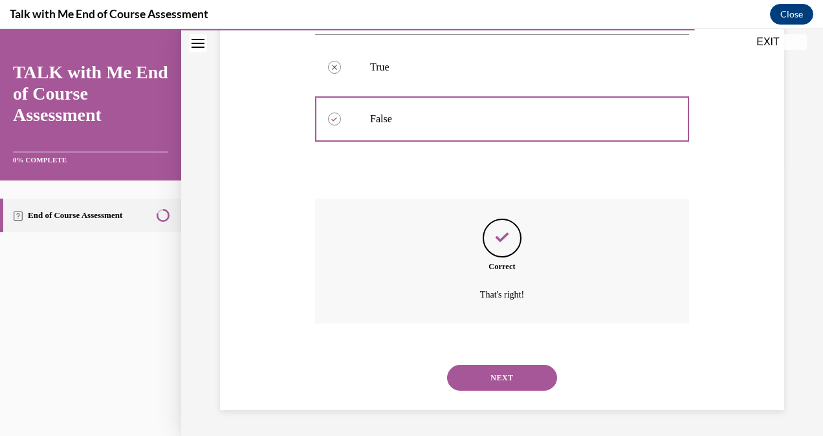
click at [493, 380] on button "NEXT" at bounding box center [502, 378] width 110 height 26
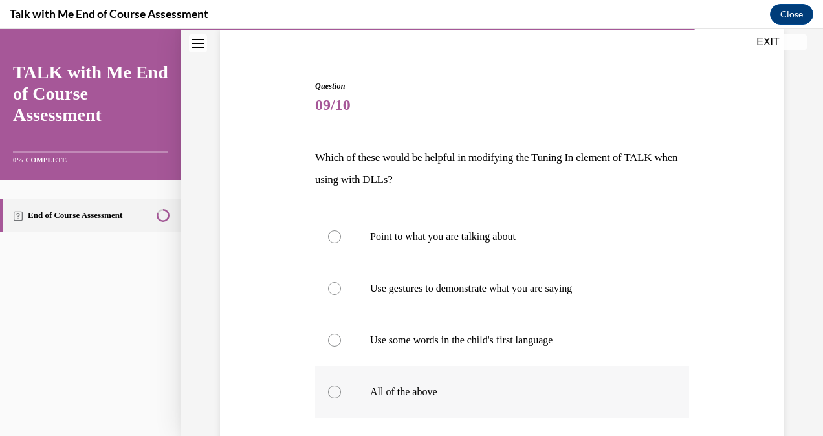
scroll to position [100, 0]
click at [333, 392] on div at bounding box center [334, 391] width 13 height 13
click at [333, 392] on input "All of the above" at bounding box center [334, 391] width 13 height 13
radio input "true"
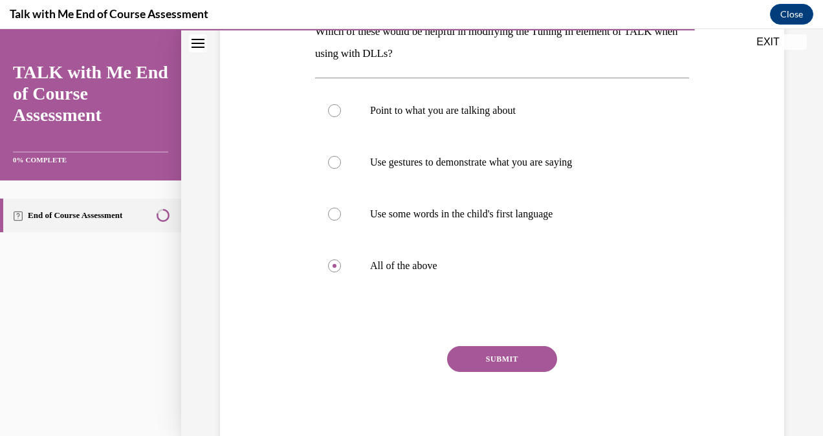
scroll to position [216, 0]
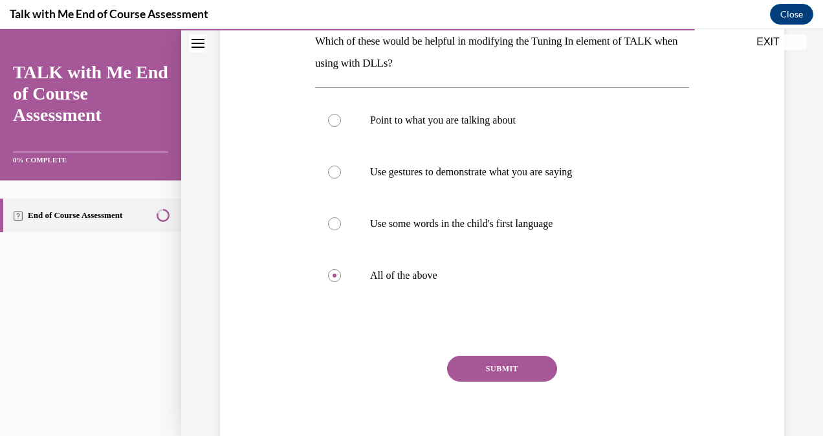
click at [482, 364] on button "SUBMIT" at bounding box center [502, 369] width 110 height 26
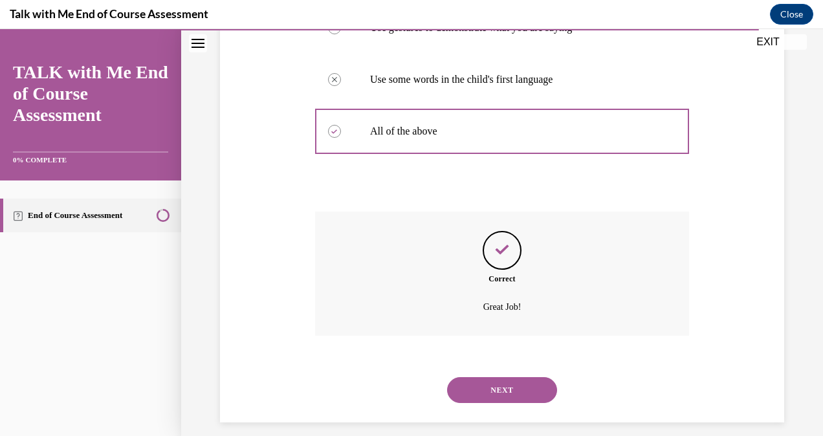
scroll to position [372, 0]
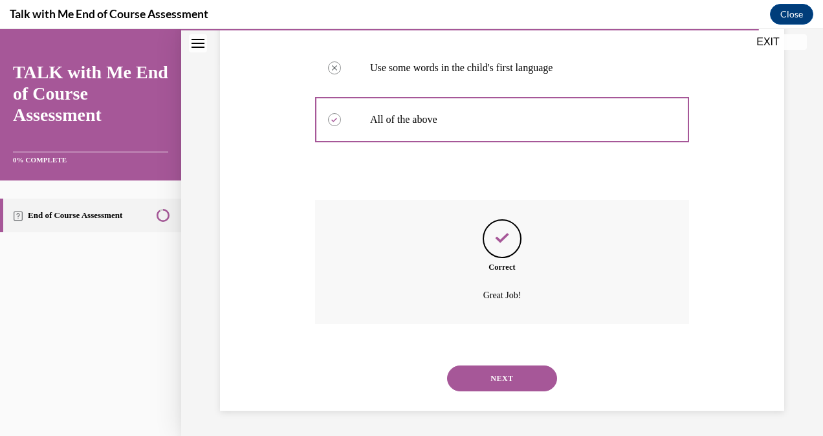
click at [513, 377] on button "NEXT" at bounding box center [502, 379] width 110 height 26
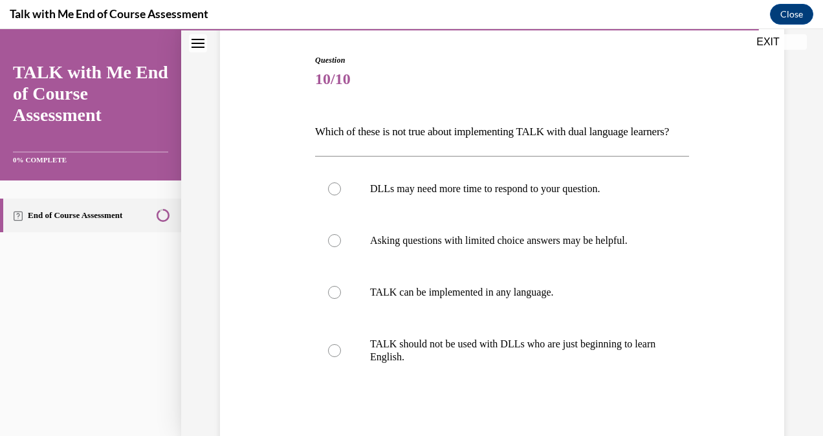
scroll to position [120, 0]
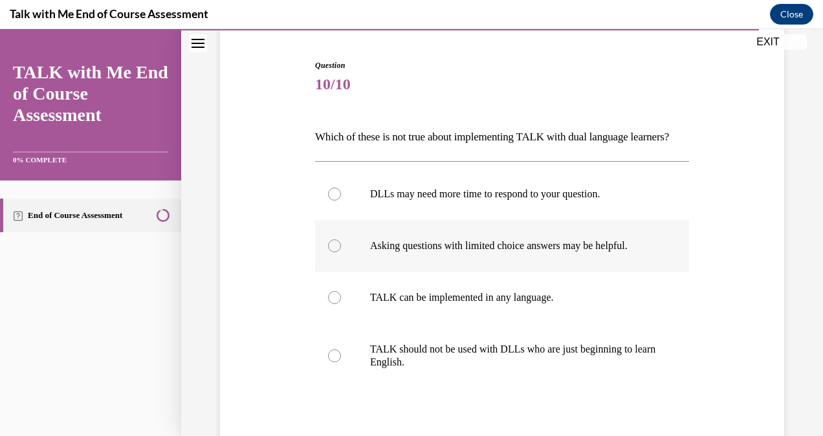
click at [333, 252] on div at bounding box center [334, 245] width 13 height 13
click at [333, 252] on input "Asking questions with limited choice answers may be helpful." at bounding box center [334, 245] width 13 height 13
radio input "true"
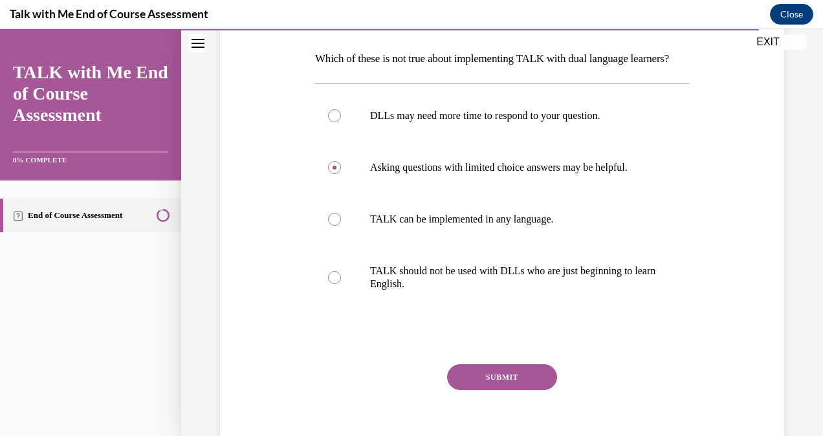
scroll to position [226, 0]
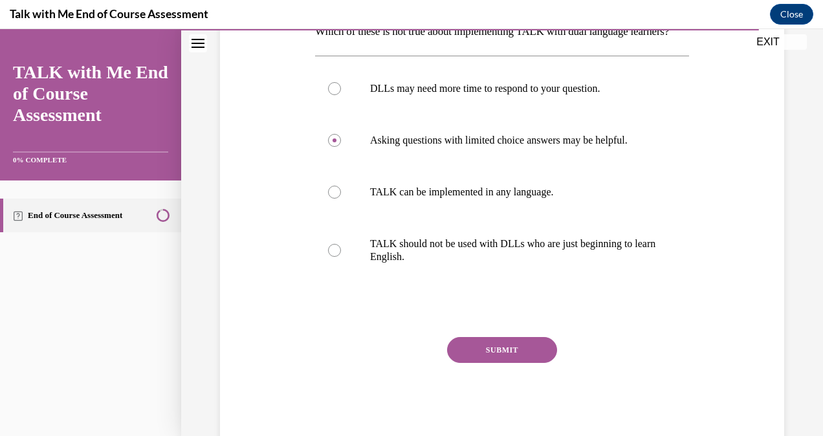
click at [480, 363] on button "SUBMIT" at bounding box center [502, 350] width 110 height 26
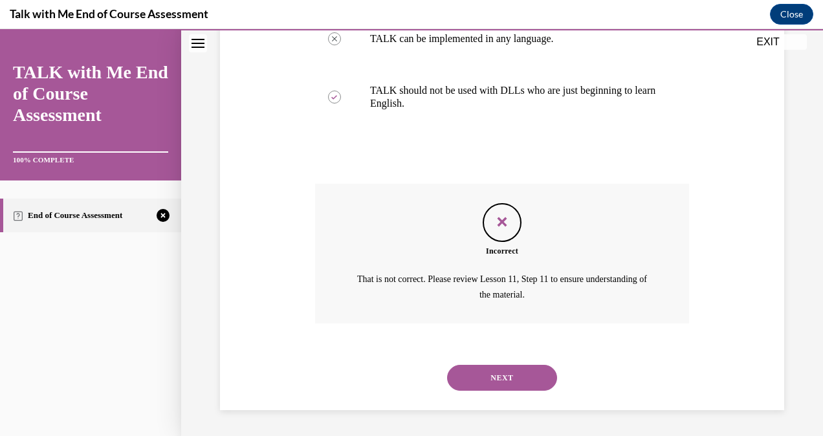
scroll to position [390, 0]
click at [492, 391] on button "NEXT" at bounding box center [502, 378] width 110 height 26
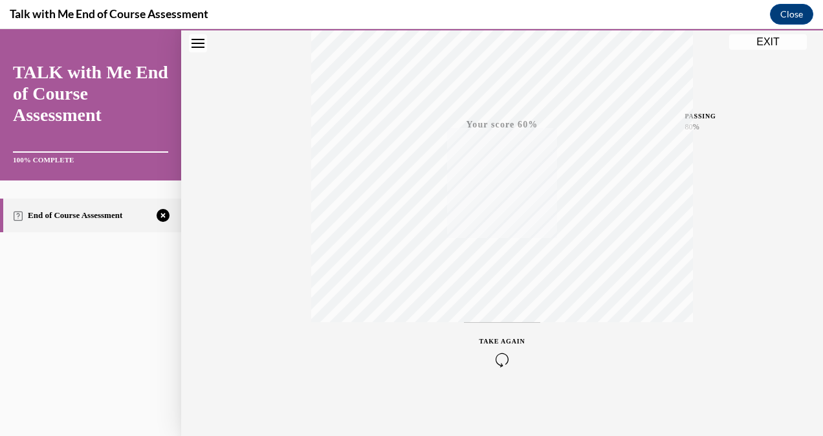
scroll to position [256, 0]
click at [493, 354] on icon "button" at bounding box center [503, 357] width 46 height 14
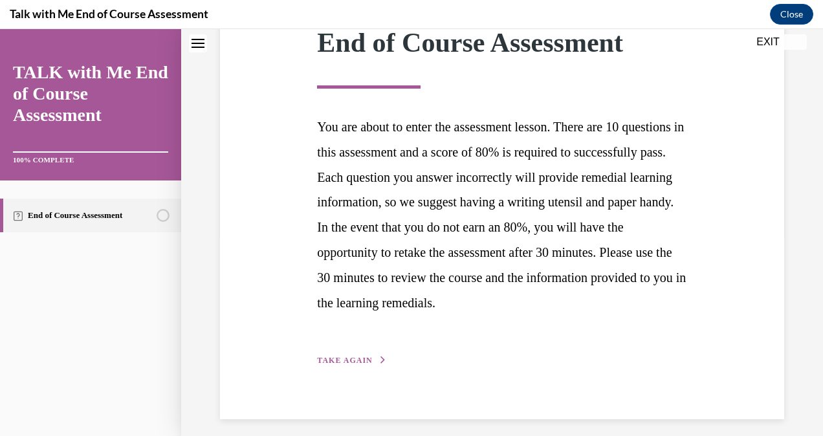
click at [380, 364] on icon "button" at bounding box center [383, 360] width 8 height 7
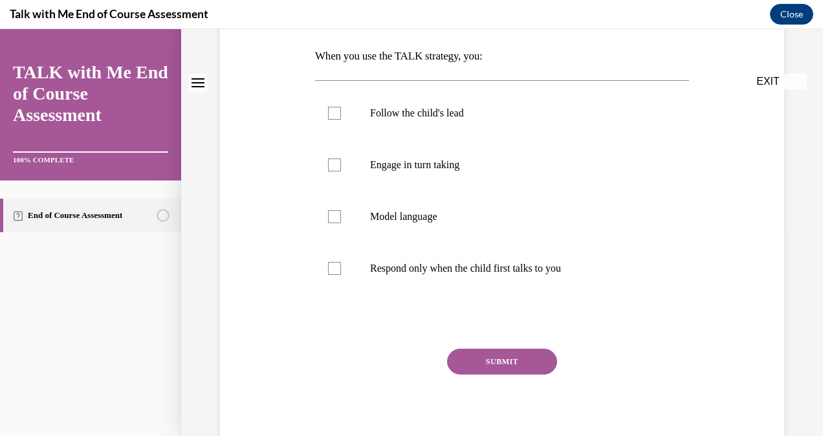
scroll to position [0, 0]
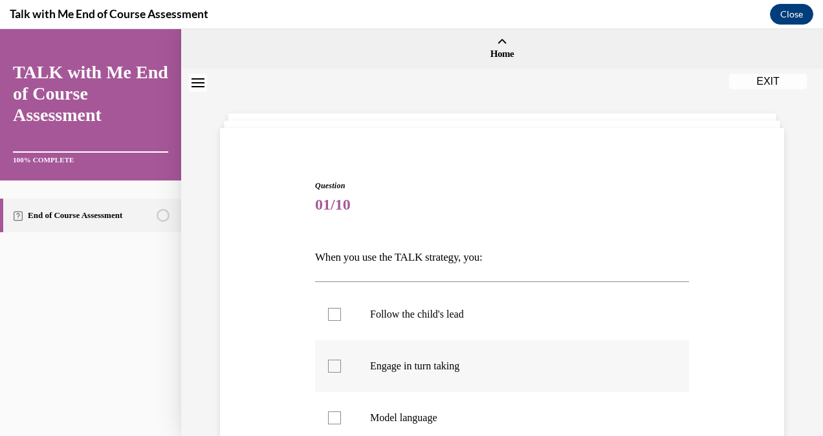
click at [334, 362] on div at bounding box center [334, 366] width 13 height 13
click at [334, 362] on input "Engage in turn taking" at bounding box center [334, 366] width 13 height 13
checkbox input "true"
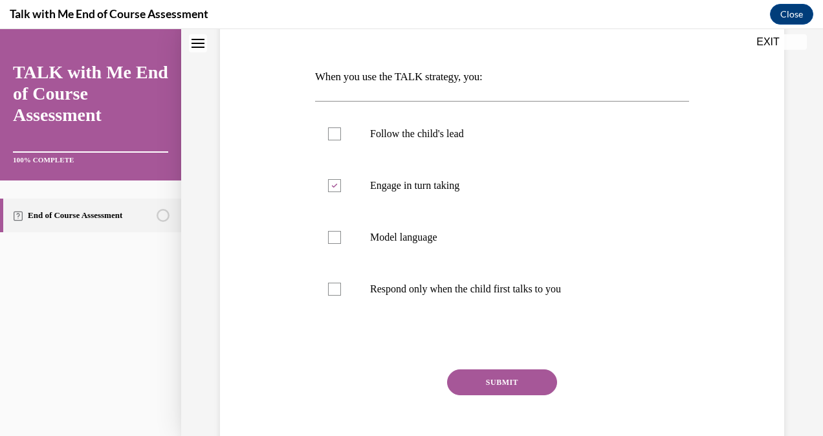
scroll to position [183, 0]
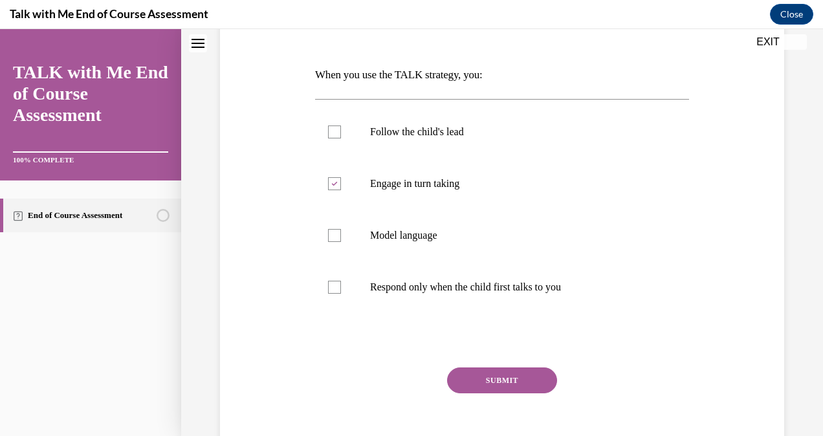
click at [493, 381] on button "SUBMIT" at bounding box center [502, 381] width 110 height 26
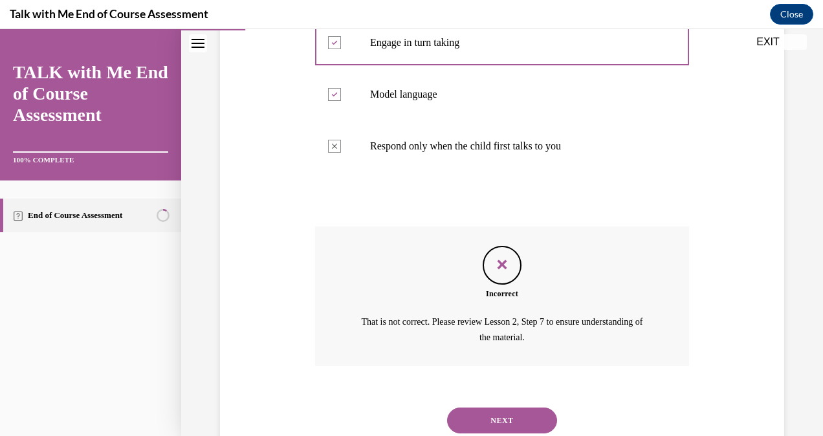
scroll to position [366, 0]
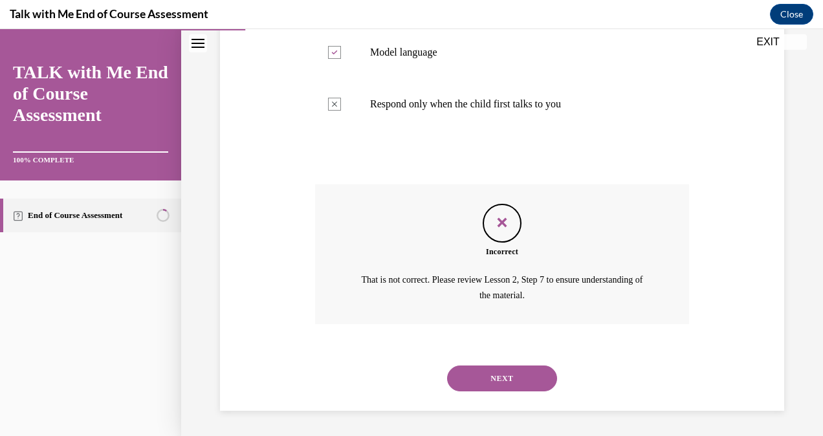
click at [502, 373] on button "NEXT" at bounding box center [502, 379] width 110 height 26
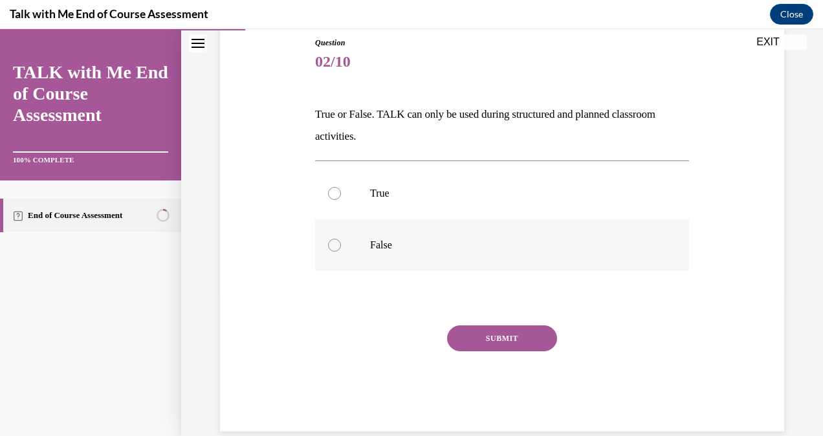
drag, startPoint x: 331, startPoint y: 241, endPoint x: 332, endPoint y: 249, distance: 7.1
click at [331, 243] on div at bounding box center [334, 245] width 13 height 13
click at [331, 243] on input "False" at bounding box center [334, 245] width 13 height 13
radio input "true"
click at [496, 334] on button "SUBMIT" at bounding box center [502, 339] width 110 height 26
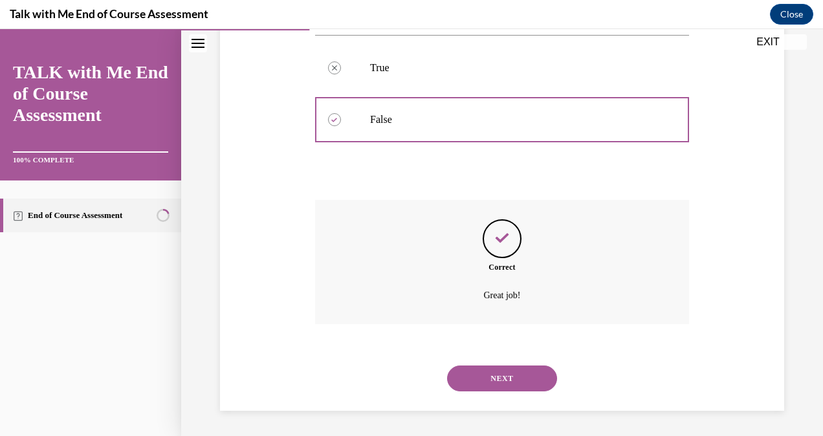
scroll to position [269, 0]
click at [498, 375] on button "NEXT" at bounding box center [502, 379] width 110 height 26
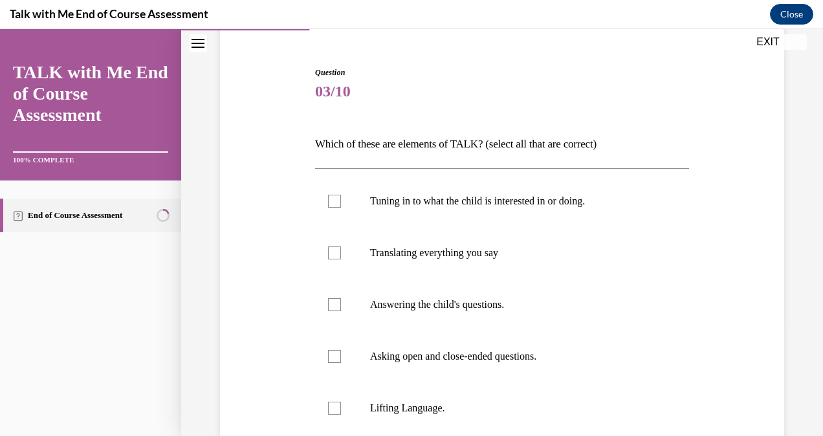
scroll to position [115, 0]
click at [335, 352] on div at bounding box center [334, 355] width 13 height 13
click at [335, 352] on input "Asking open and close-ended questions." at bounding box center [334, 355] width 13 height 13
checkbox input "true"
click at [335, 406] on div at bounding box center [334, 407] width 13 height 13
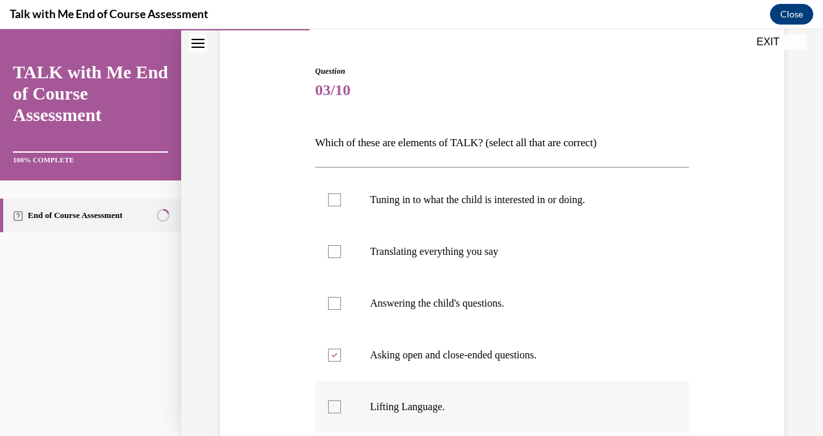
click at [335, 406] on input "Lifting Language." at bounding box center [334, 407] width 13 height 13
checkbox input "true"
click at [332, 201] on div at bounding box center [334, 200] width 13 height 13
click at [332, 201] on input "Tuning in to what the child is interested in or doing." at bounding box center [334, 200] width 13 height 13
checkbox input "true"
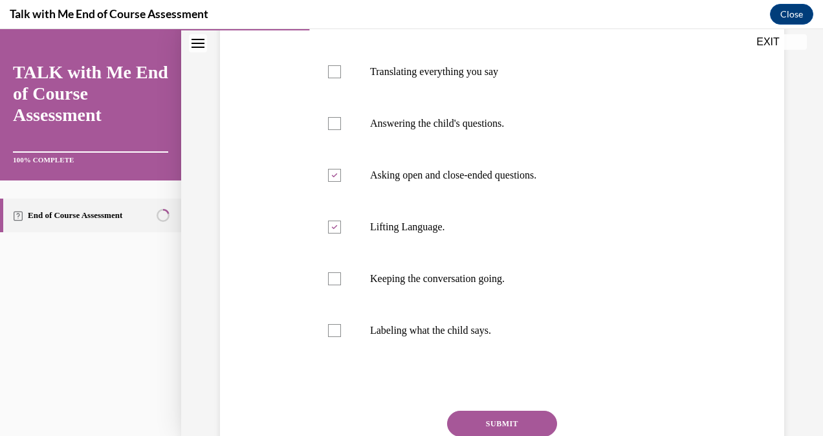
scroll to position [300, 0]
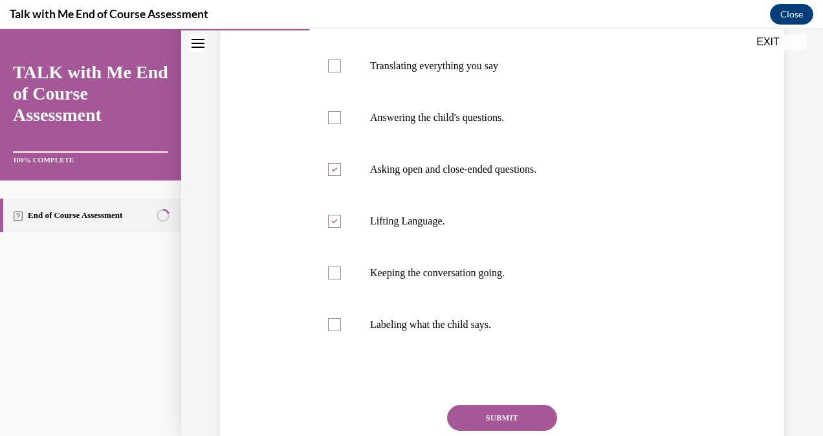
click at [485, 419] on button "SUBMIT" at bounding box center [502, 418] width 110 height 26
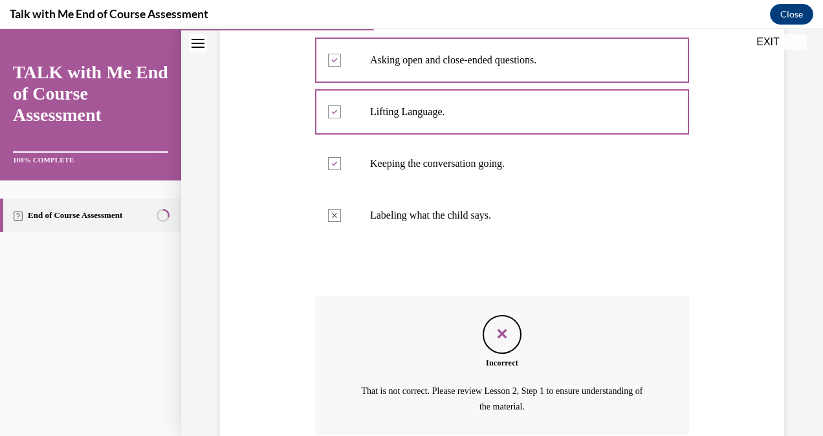
scroll to position [521, 0]
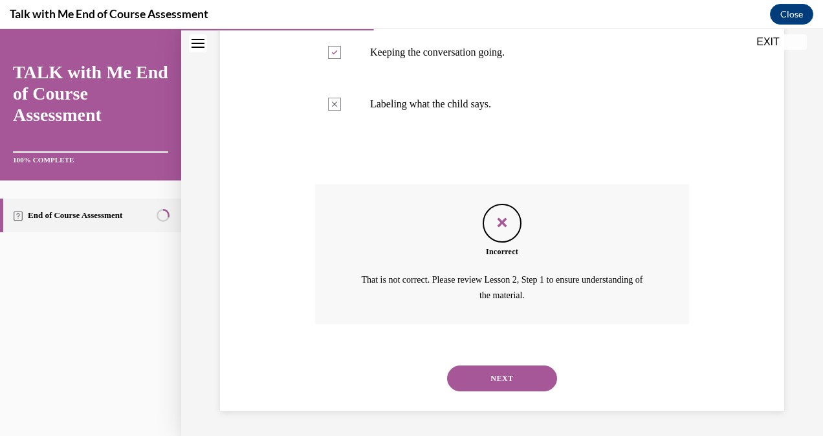
click at [490, 377] on button "NEXT" at bounding box center [502, 379] width 110 height 26
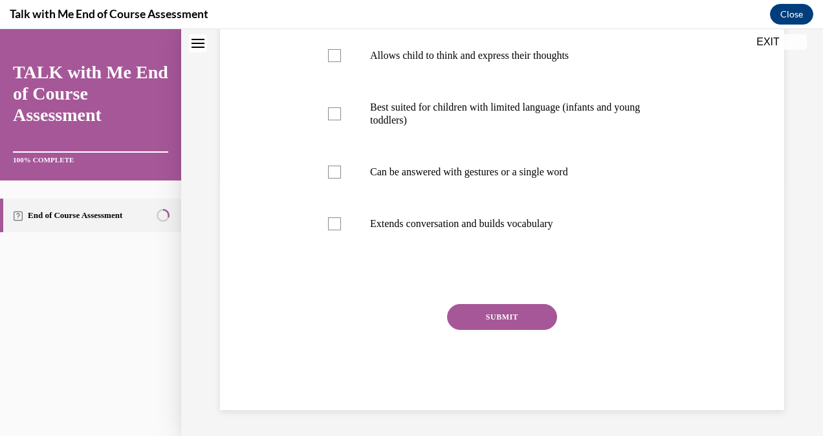
scroll to position [0, 0]
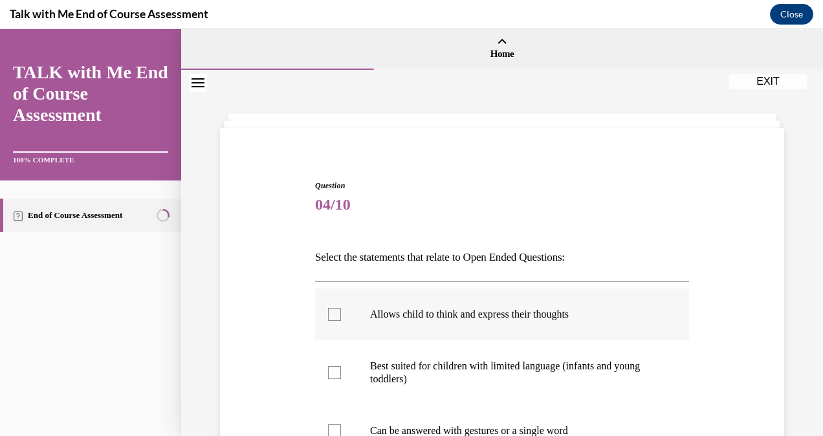
click at [331, 313] on div at bounding box center [334, 314] width 13 height 13
click at [331, 313] on input "Allows child to think and express their thoughts" at bounding box center [334, 314] width 13 height 13
checkbox input "true"
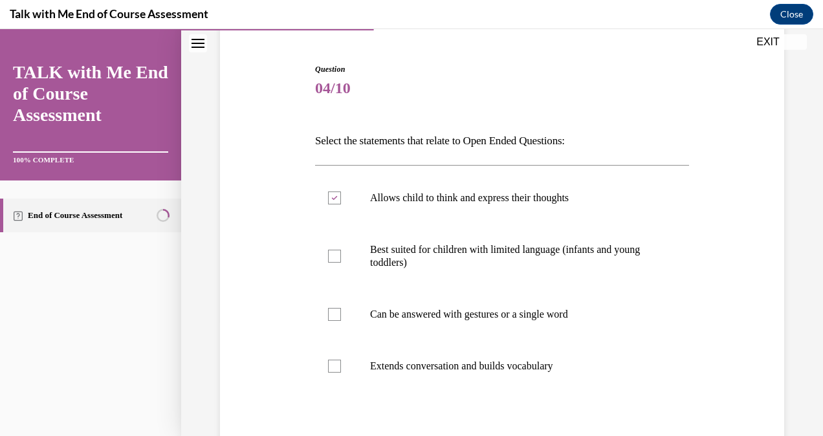
scroll to position [109, 0]
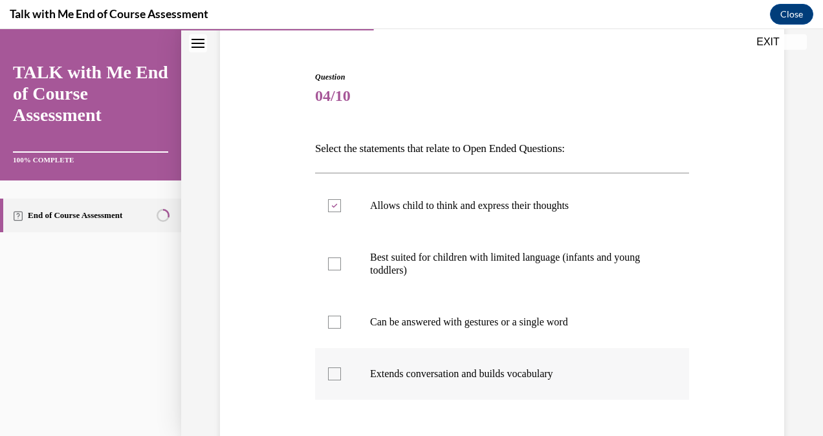
click at [326, 372] on label "Extends conversation and builds vocabulary" at bounding box center [502, 374] width 374 height 52
click at [328, 372] on input "Extends conversation and builds vocabulary" at bounding box center [334, 374] width 13 height 13
checkbox input "true"
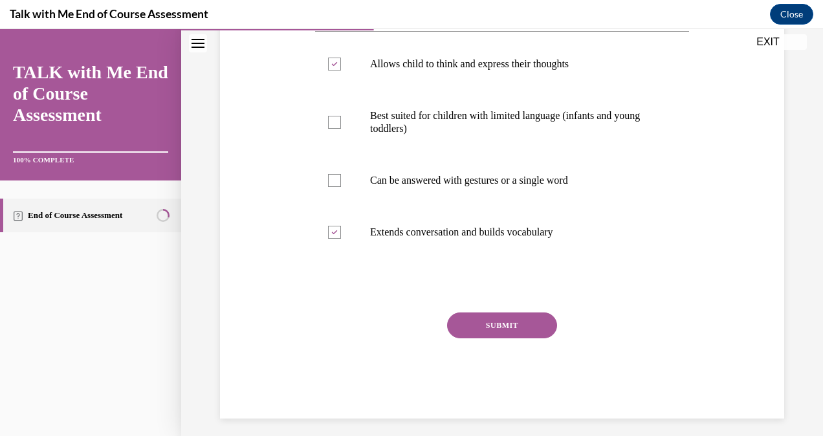
scroll to position [239, 0]
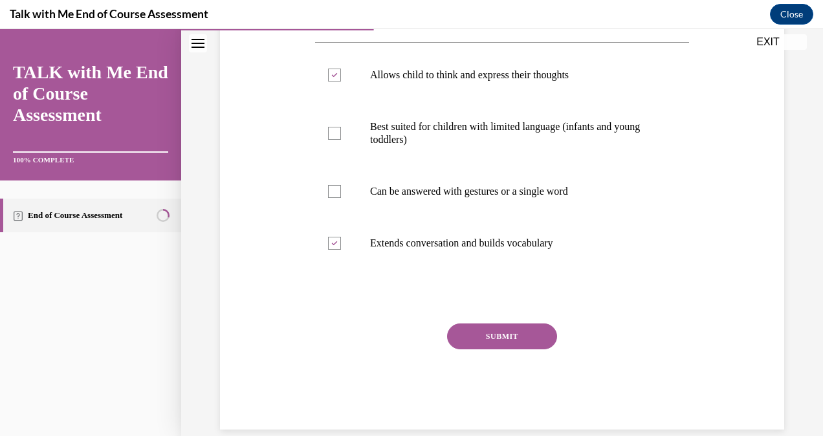
click at [496, 333] on button "SUBMIT" at bounding box center [502, 337] width 110 height 26
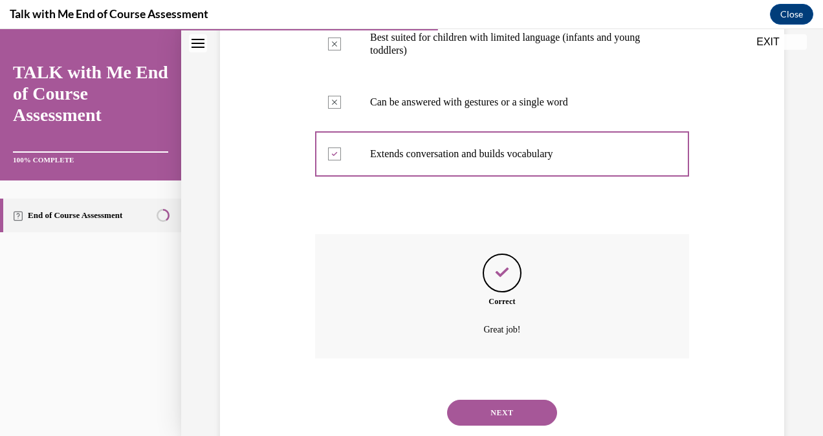
scroll to position [363, 0]
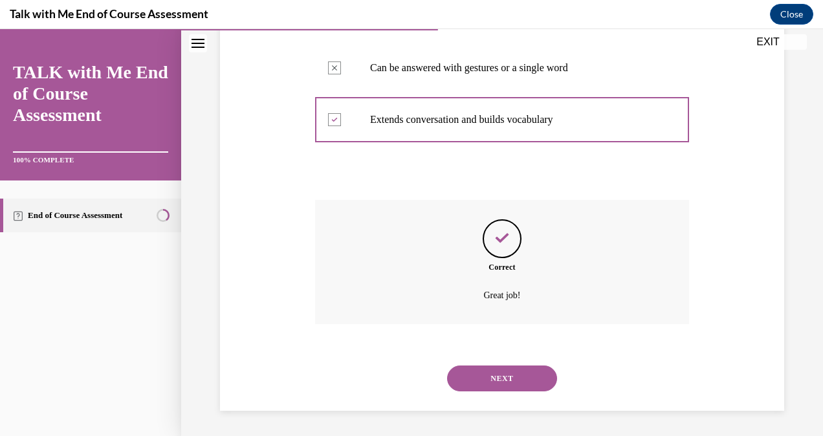
click at [500, 377] on button "NEXT" at bounding box center [502, 379] width 110 height 26
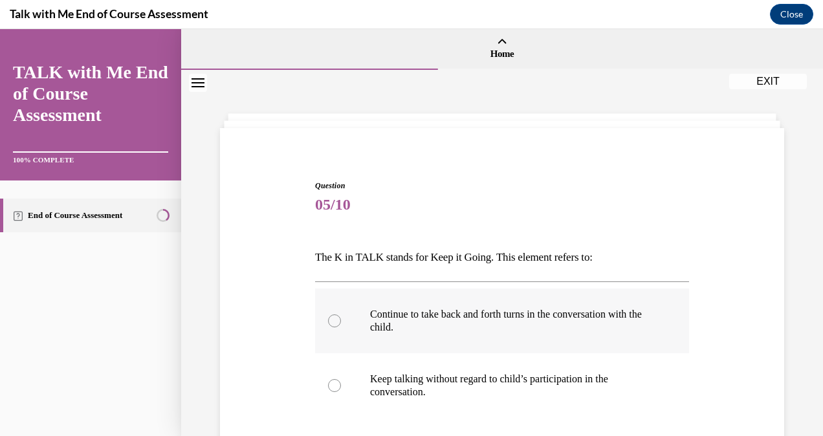
drag, startPoint x: 333, startPoint y: 320, endPoint x: 352, endPoint y: 314, distance: 19.7
click at [337, 318] on div at bounding box center [334, 321] width 13 height 13
click at [337, 318] on input "Continue to take back and forth turns in the conversation with the child." at bounding box center [334, 321] width 13 height 13
radio input "true"
drag, startPoint x: 812, startPoint y: 239, endPoint x: 810, endPoint y: 280, distance: 40.2
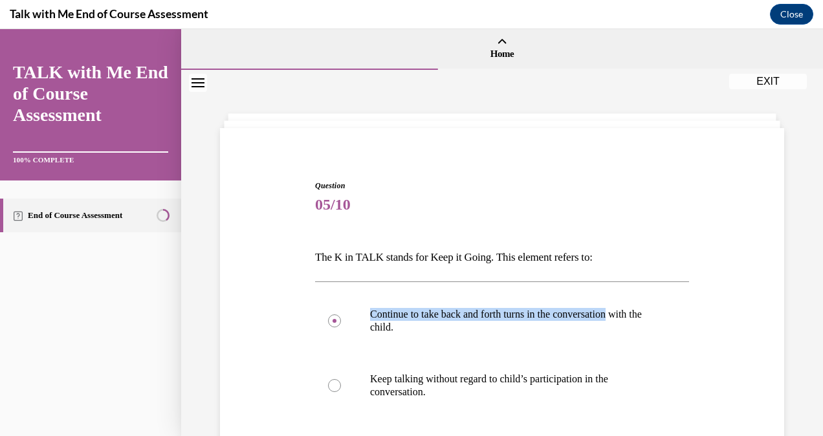
click at [810, 280] on div "Question 05/10 The K in TALK stands for Keep it Going. This element refers to: …" at bounding box center [502, 389] width 642 height 638
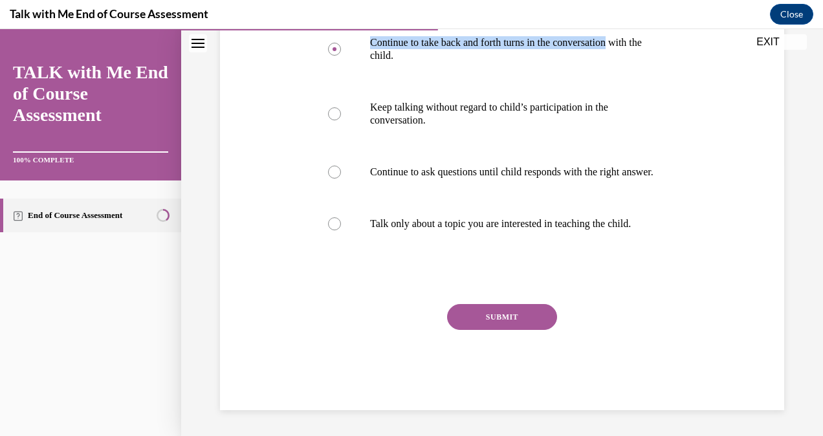
scroll to position [298, 0]
click at [495, 311] on button "SUBMIT" at bounding box center [502, 317] width 110 height 26
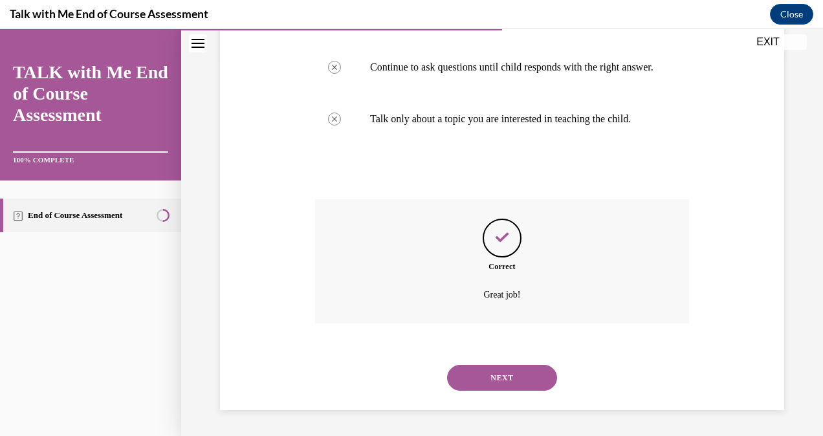
scroll to position [402, 0]
click at [487, 371] on button "NEXT" at bounding box center [502, 378] width 110 height 26
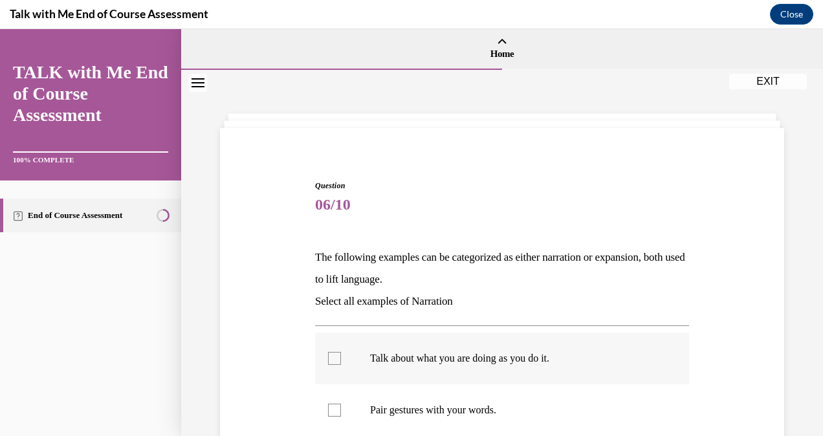
click at [335, 358] on div at bounding box center [334, 358] width 13 height 13
click at [335, 358] on input "Talk about what you are doing as you do it." at bounding box center [334, 358] width 13 height 13
checkbox input "true"
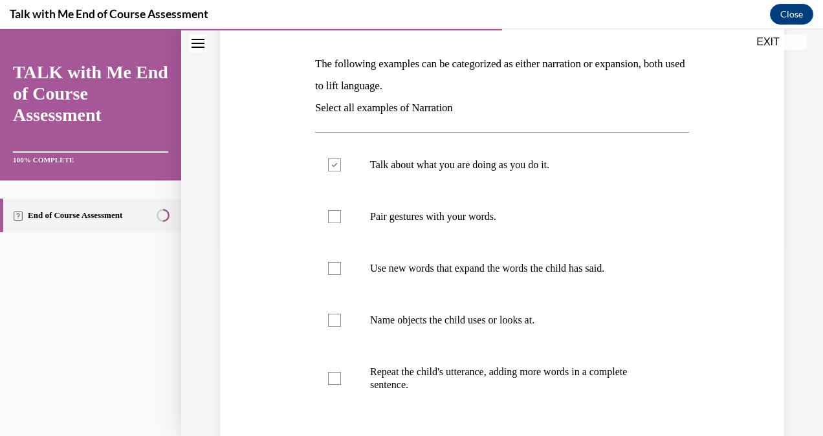
scroll to position [199, 0]
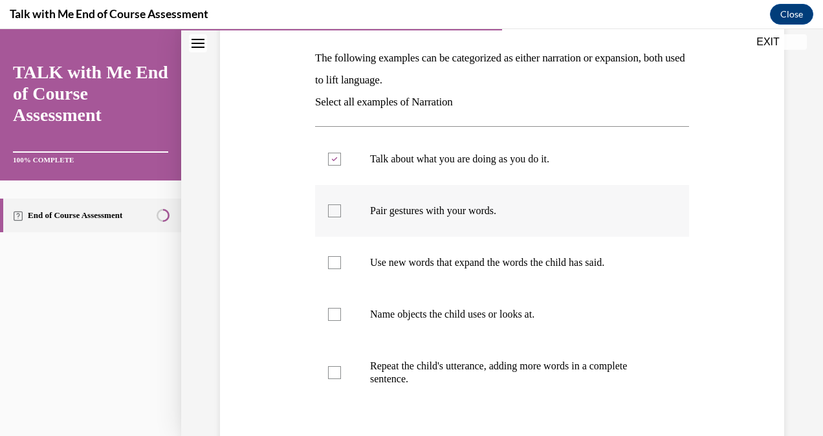
click at [332, 208] on div at bounding box center [334, 211] width 13 height 13
click at [332, 208] on input "Pair gestures with your words." at bounding box center [334, 211] width 13 height 13
checkbox input "true"
click at [333, 313] on div at bounding box center [334, 314] width 13 height 13
click at [333, 313] on input "Name objects the child uses or looks at." at bounding box center [334, 314] width 13 height 13
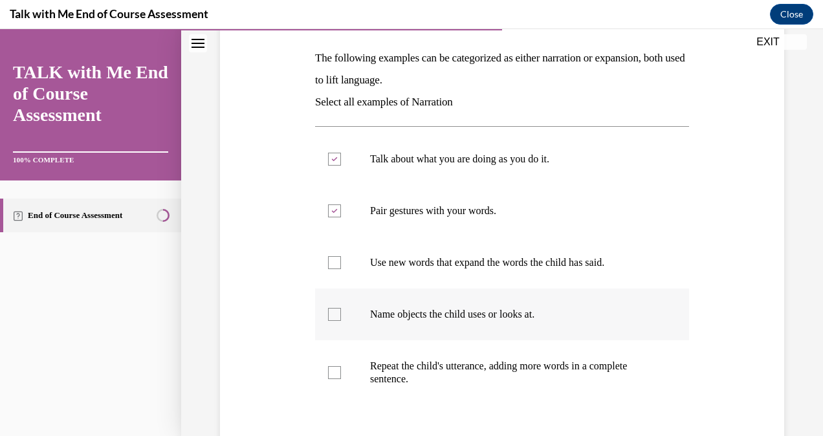
checkbox input "true"
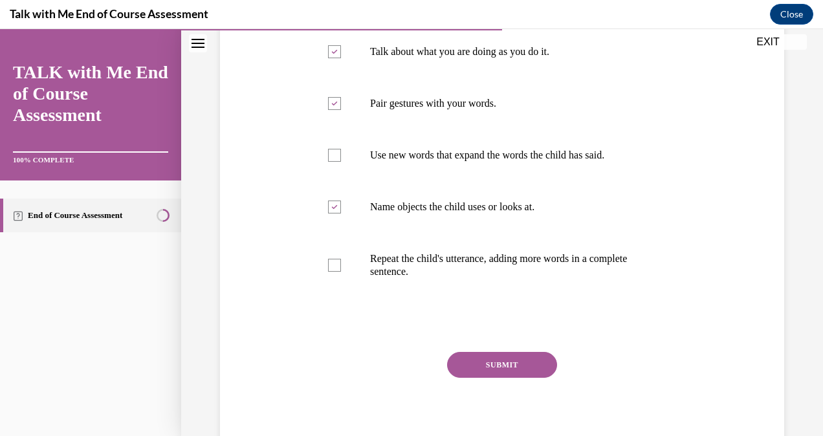
scroll to position [304, 0]
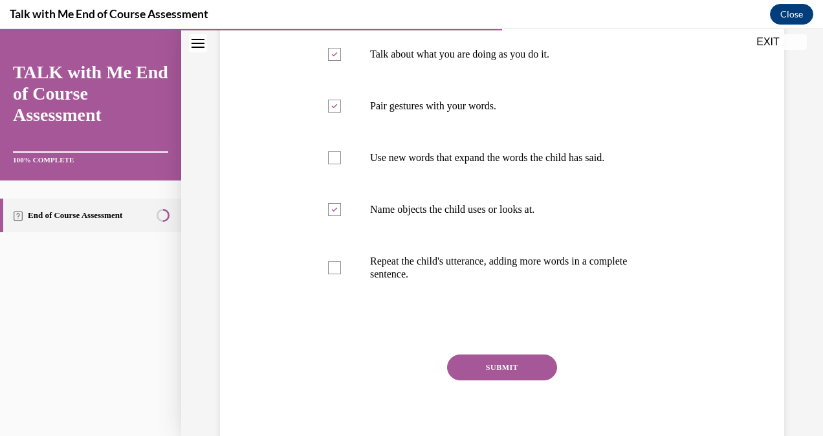
click at [485, 368] on button "SUBMIT" at bounding box center [502, 368] width 110 height 26
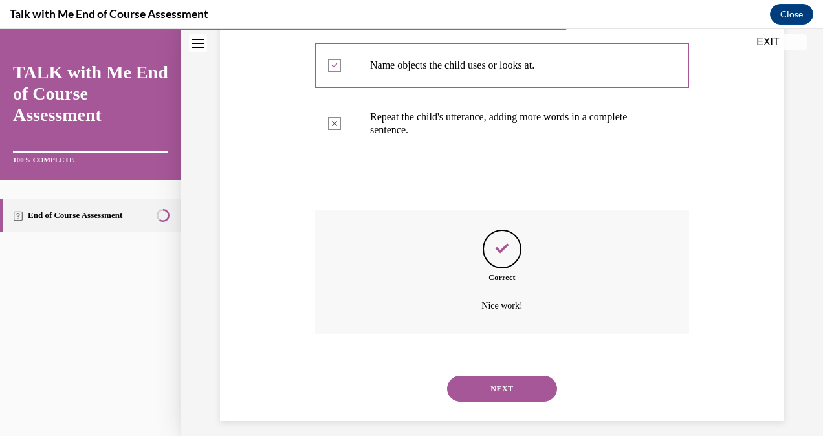
scroll to position [459, 0]
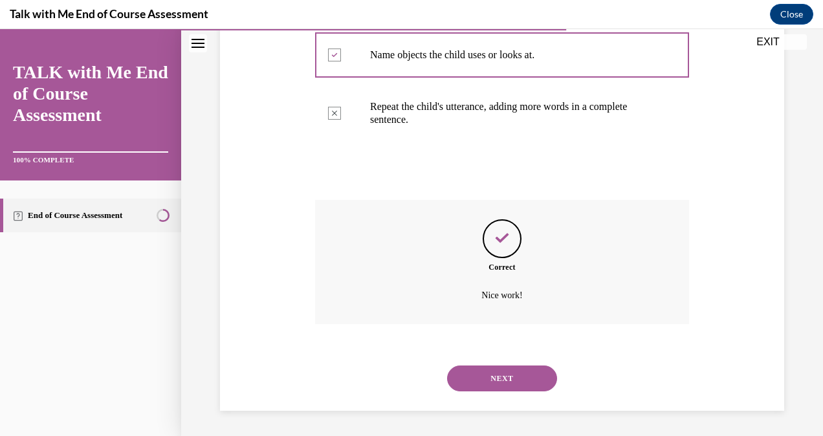
click at [485, 378] on button "NEXT" at bounding box center [502, 379] width 110 height 26
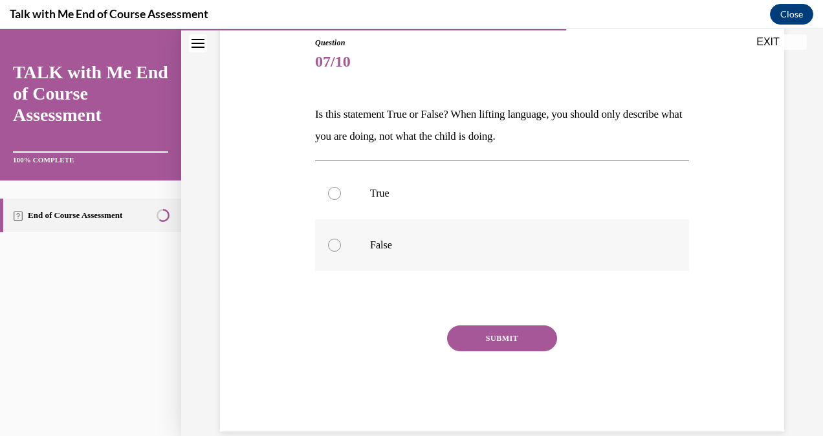
click at [331, 245] on div at bounding box center [334, 245] width 13 height 13
click at [331, 245] on input "False" at bounding box center [334, 245] width 13 height 13
radio input "true"
click at [505, 332] on button "SUBMIT" at bounding box center [502, 339] width 110 height 26
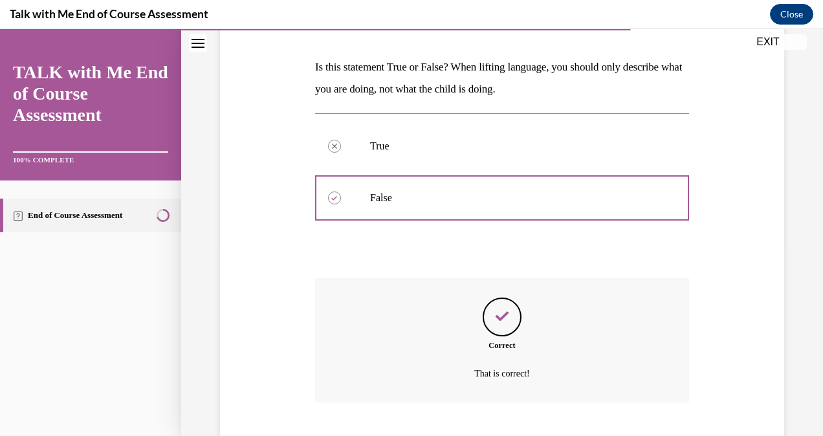
scroll to position [269, 0]
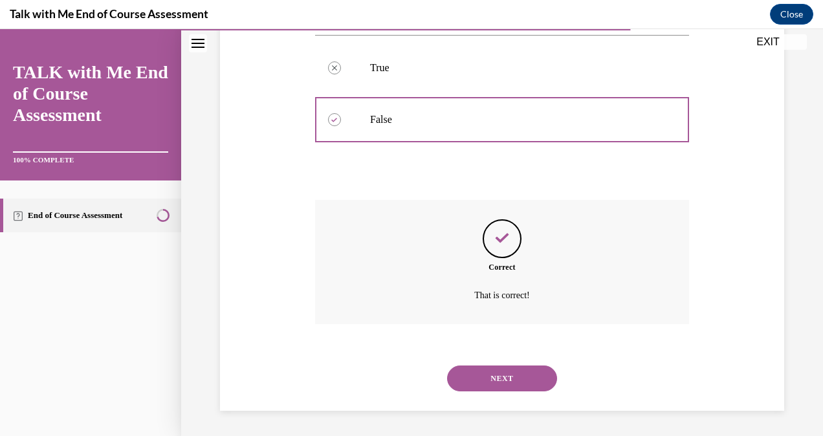
click at [507, 375] on button "NEXT" at bounding box center [502, 379] width 110 height 26
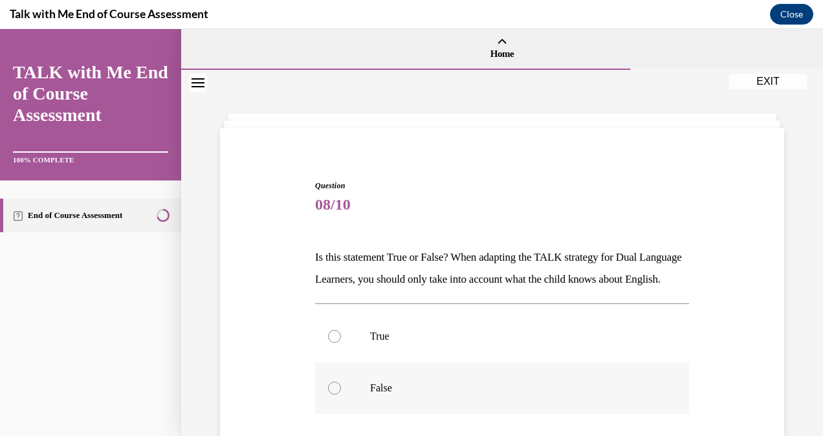
click at [333, 395] on div at bounding box center [334, 388] width 13 height 13
click at [333, 395] on input "False" at bounding box center [334, 388] width 13 height 13
radio input "true"
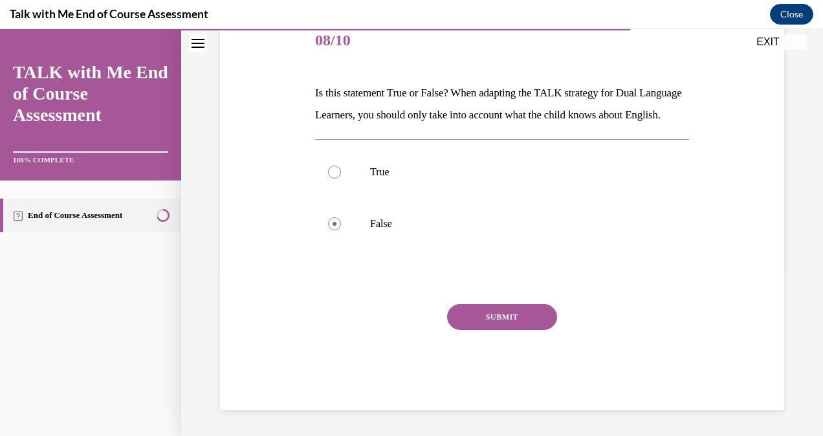
scroll to position [176, 0]
click at [502, 325] on button "SUBMIT" at bounding box center [502, 317] width 110 height 26
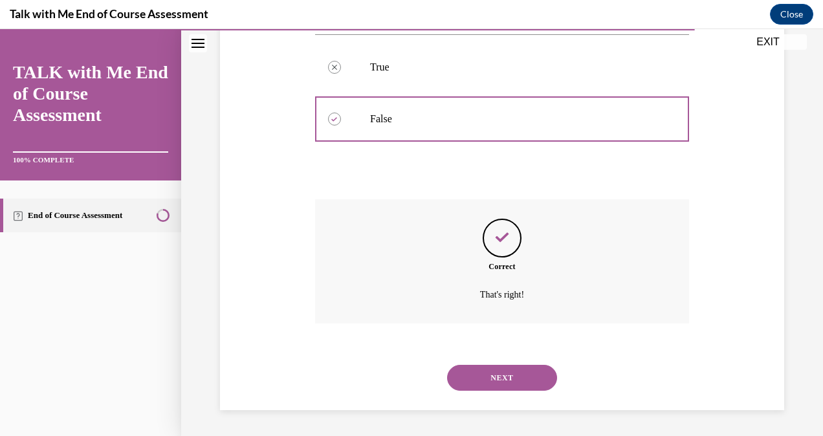
scroll to position [291, 0]
click at [515, 374] on button "NEXT" at bounding box center [502, 378] width 110 height 26
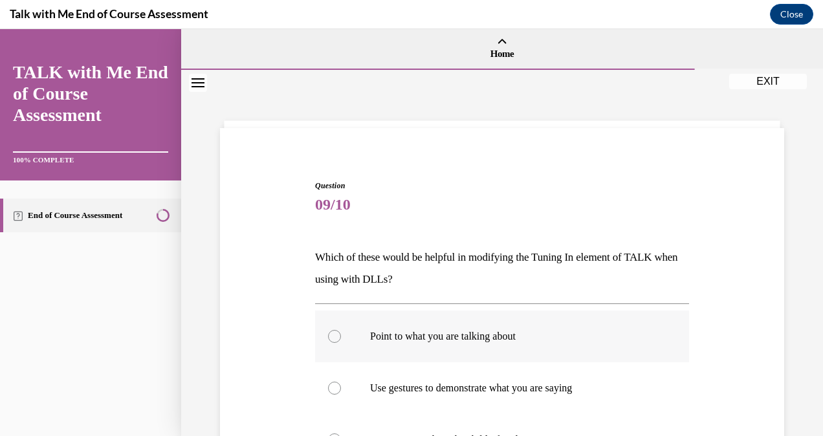
click at [335, 337] on div at bounding box center [334, 336] width 13 height 13
click at [335, 337] on input "Point to what you are talking about" at bounding box center [334, 336] width 13 height 13
radio input "true"
drag, startPoint x: 330, startPoint y: 388, endPoint x: 355, endPoint y: 387, distance: 24.6
click at [333, 388] on div at bounding box center [334, 388] width 13 height 13
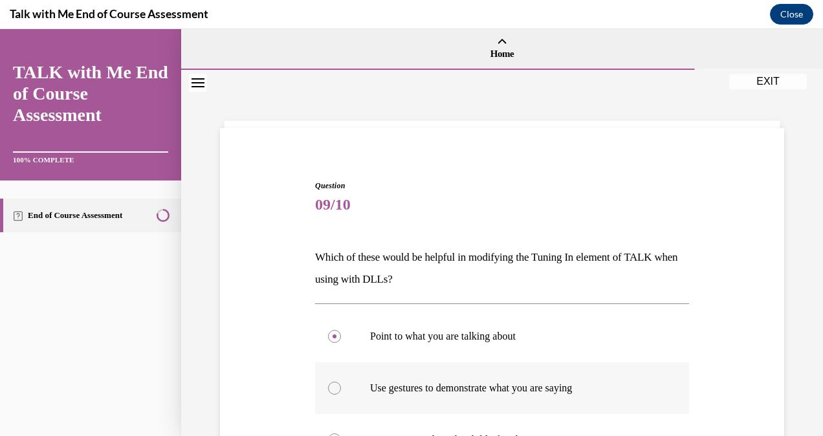
click at [333, 388] on input "Use gestures to demonstrate what you are saying" at bounding box center [334, 388] width 13 height 13
radio input "true"
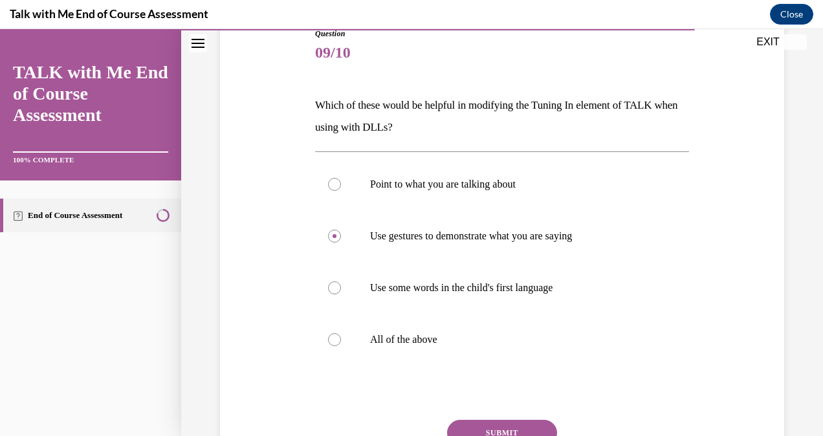
scroll to position [194, 0]
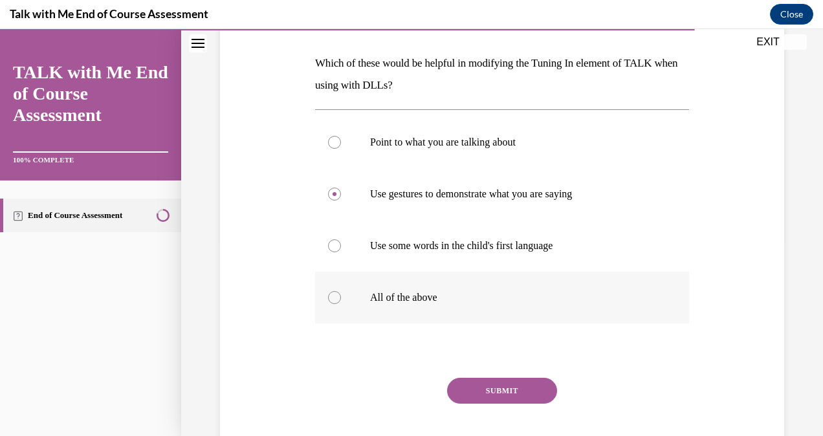
click at [334, 296] on div at bounding box center [334, 297] width 13 height 13
click at [334, 296] on input "All of the above" at bounding box center [334, 297] width 13 height 13
radio input "true"
click at [499, 384] on button "SUBMIT" at bounding box center [502, 391] width 110 height 26
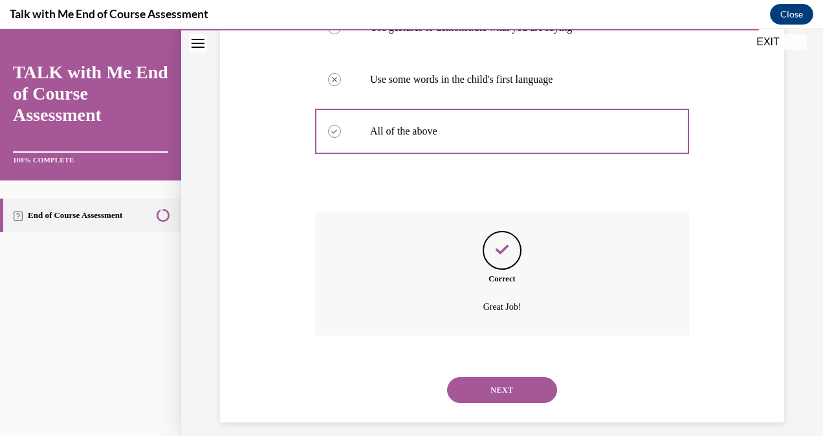
scroll to position [372, 0]
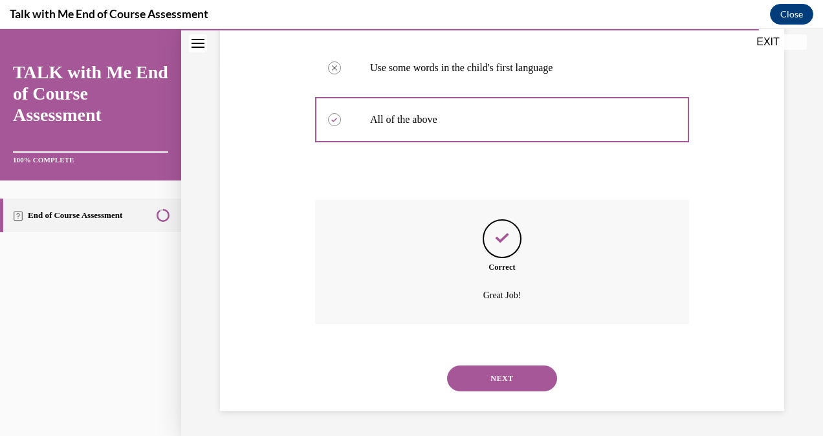
click at [498, 376] on button "NEXT" at bounding box center [502, 379] width 110 height 26
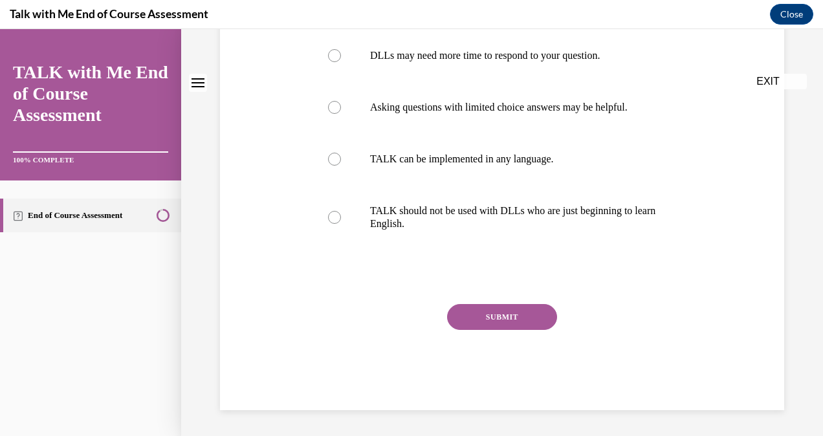
scroll to position [0, 0]
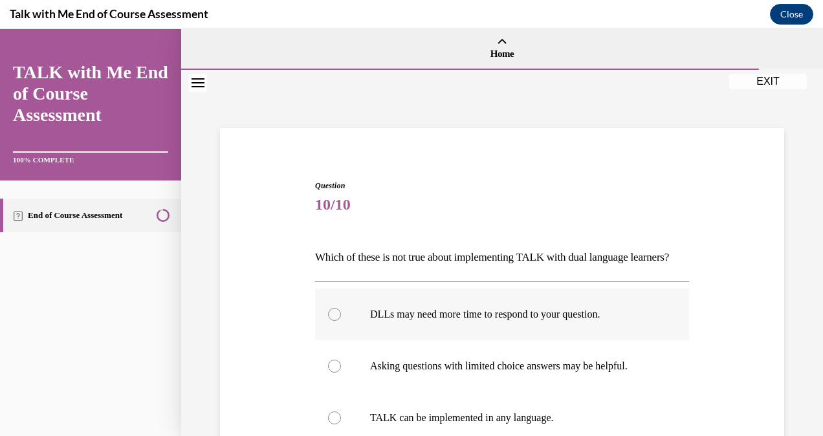
click at [333, 321] on div at bounding box center [334, 314] width 13 height 13
click at [333, 321] on input "DLLs may need more time to respond to your question." at bounding box center [334, 314] width 13 height 13
radio input "true"
click at [333, 373] on div at bounding box center [334, 366] width 13 height 13
click at [333, 373] on input "Asking questions with limited choice answers may be helpful." at bounding box center [334, 366] width 13 height 13
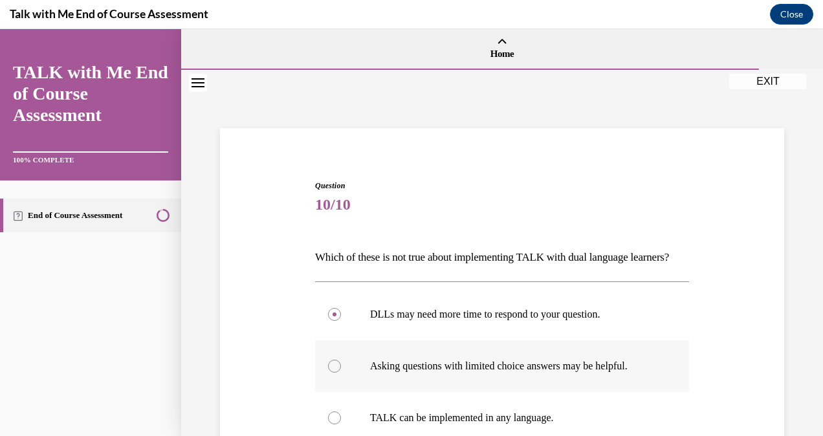
radio input "true"
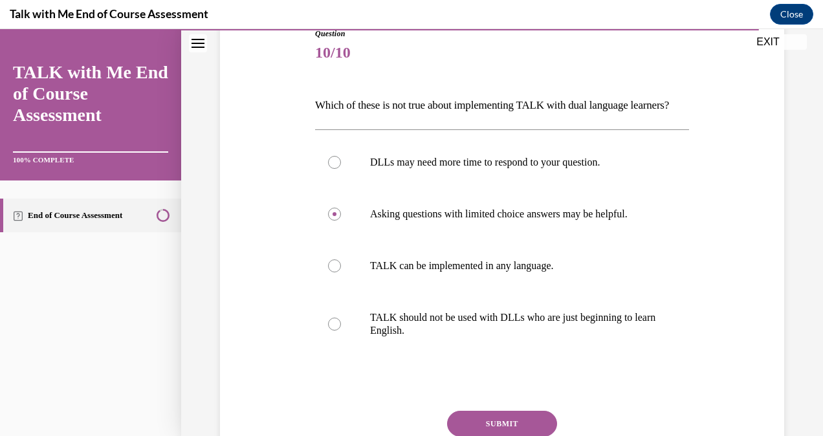
scroll to position [153, 0]
click at [335, 330] on div at bounding box center [334, 323] width 13 height 13
click at [335, 330] on input "TALK should not be used with DLLs who are just beginning to learn English." at bounding box center [334, 323] width 13 height 13
radio input "true"
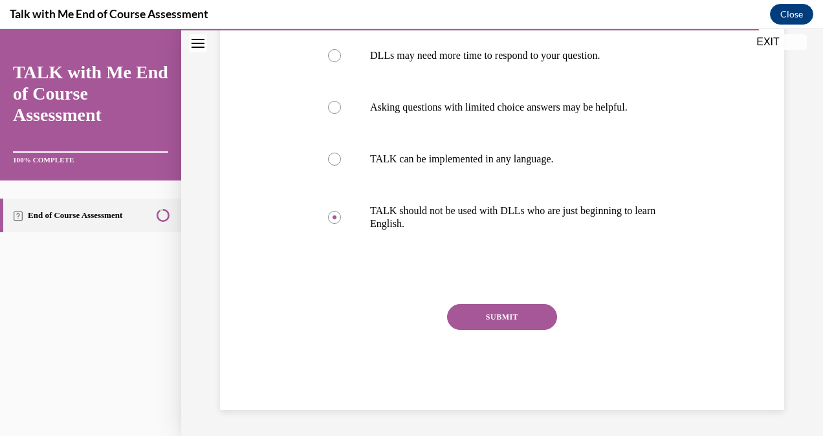
scroll to position [260, 0]
click at [493, 330] on button "SUBMIT" at bounding box center [502, 317] width 110 height 26
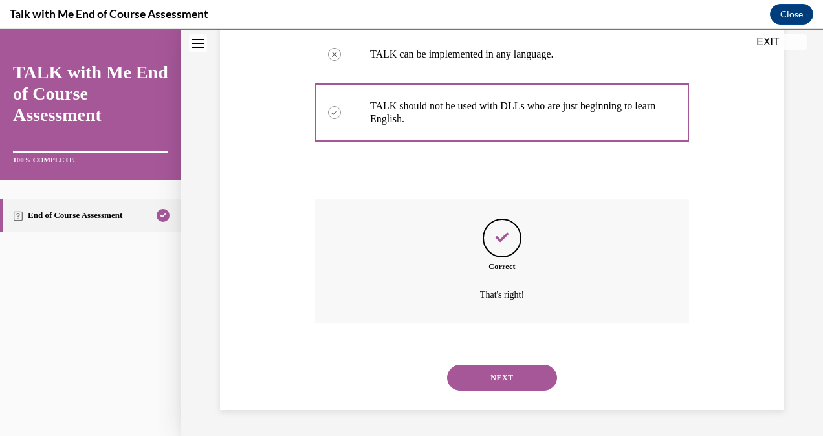
scroll to position [385, 0]
click at [497, 371] on button "NEXT" at bounding box center [502, 378] width 110 height 26
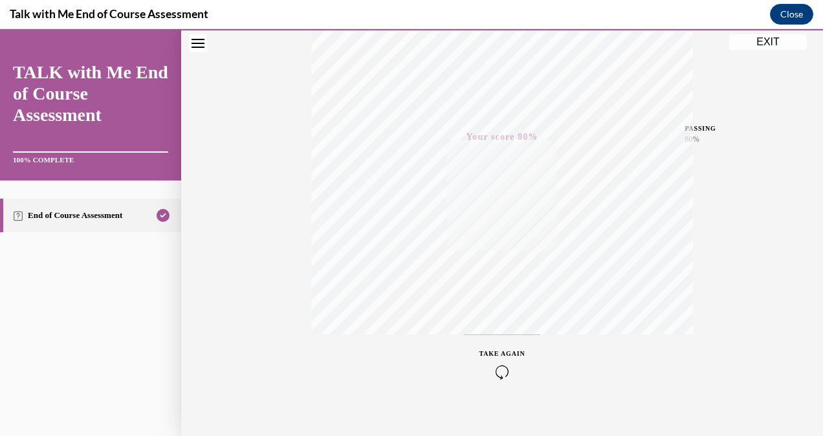
scroll to position [256, 0]
click at [764, 34] on button "EXIT" at bounding box center [768, 42] width 78 height 16
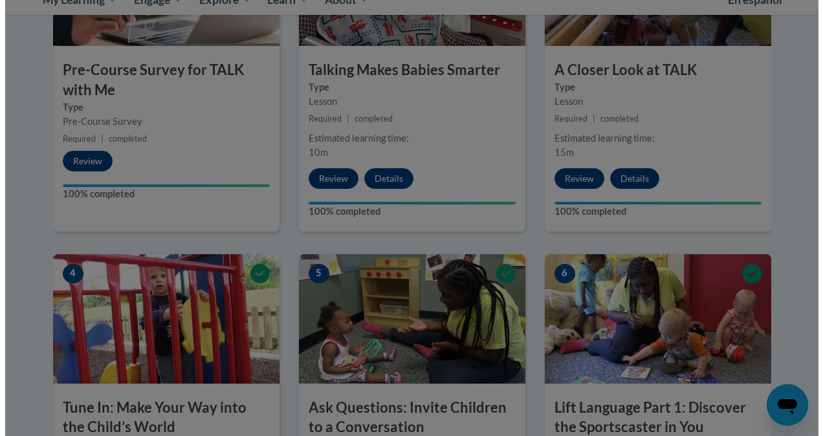
scroll to position [365, 0]
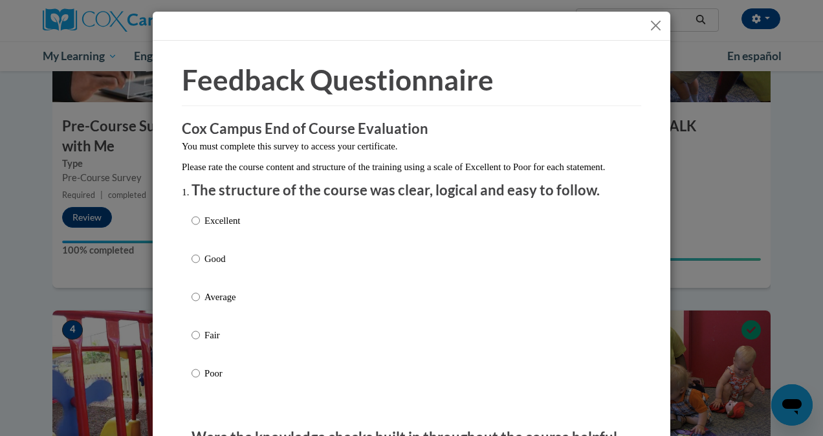
drag, startPoint x: 819, startPoint y: 317, endPoint x: 825, endPoint y: 32, distance: 285.5
click at [192, 228] on input "Excellent" at bounding box center [196, 221] width 8 height 14
radio input "true"
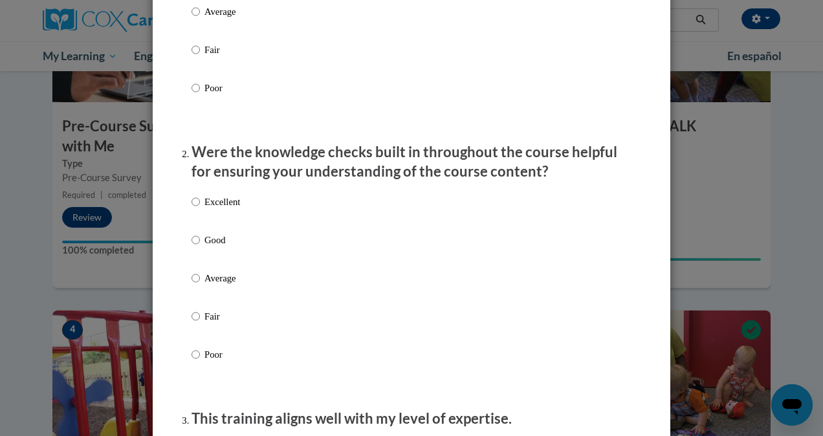
scroll to position [322, 0]
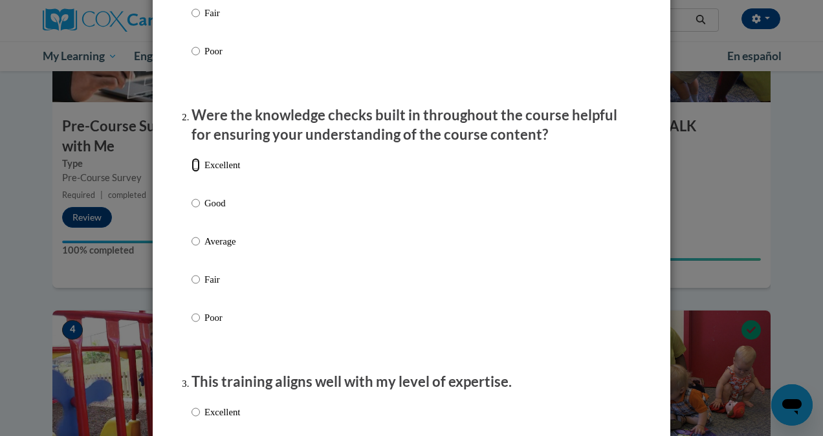
click at [194, 172] on input "Excellent" at bounding box center [196, 165] width 8 height 14
radio input "true"
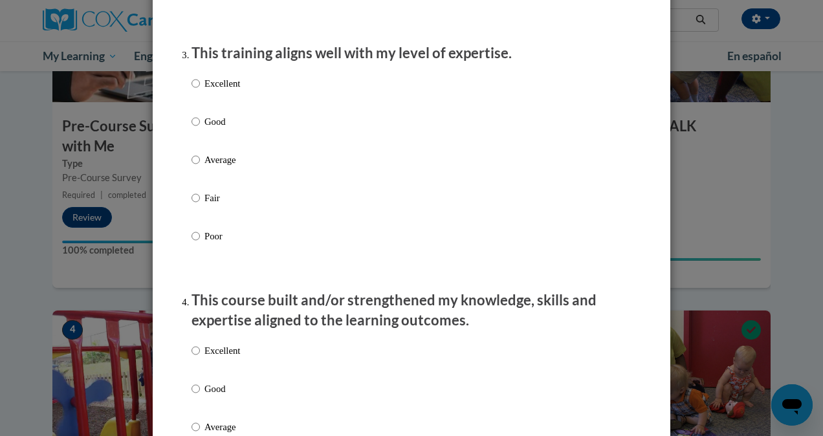
scroll to position [630, 0]
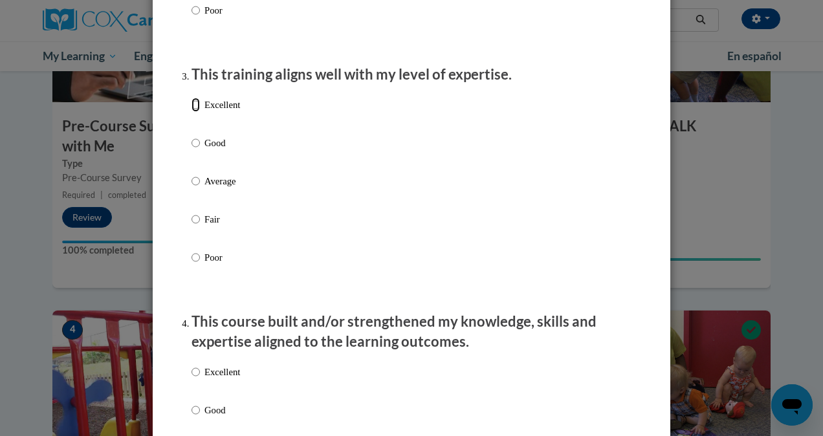
click at [192, 112] on input "Excellent" at bounding box center [196, 105] width 8 height 14
radio input "true"
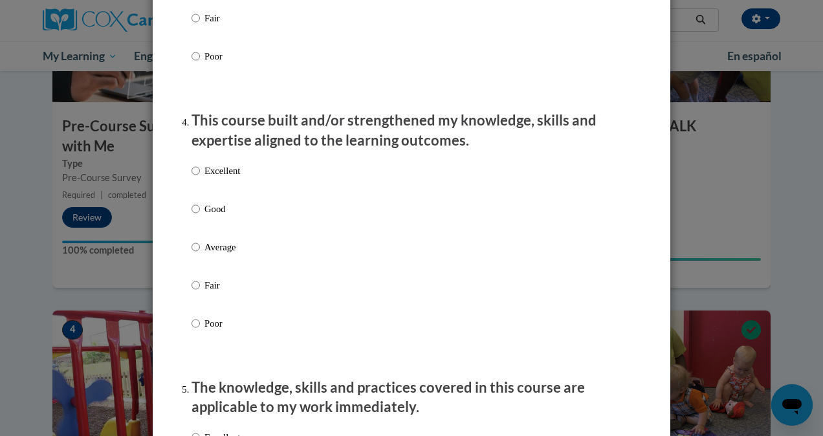
scroll to position [847, 0]
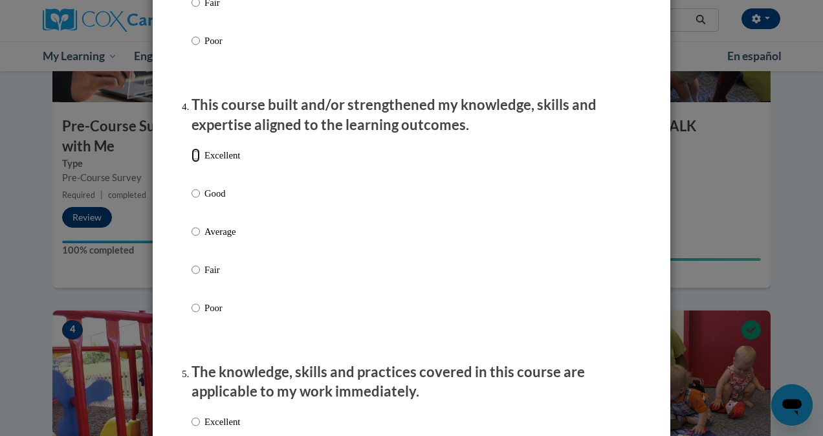
click at [192, 162] on input "Excellent" at bounding box center [196, 155] width 8 height 14
radio input "true"
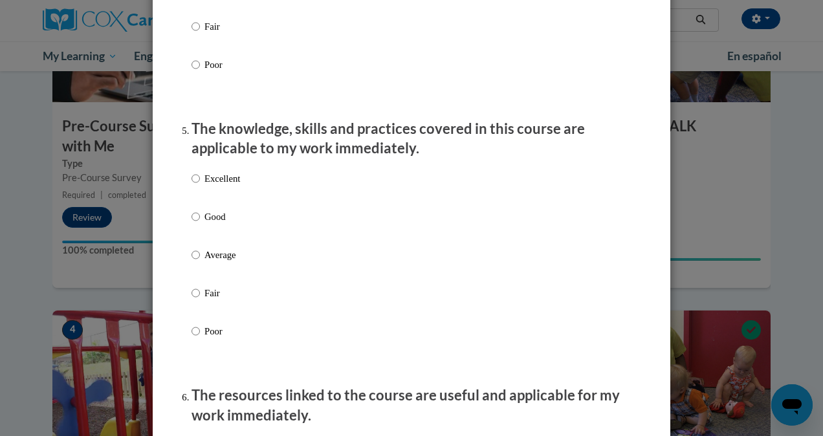
scroll to position [1102, 0]
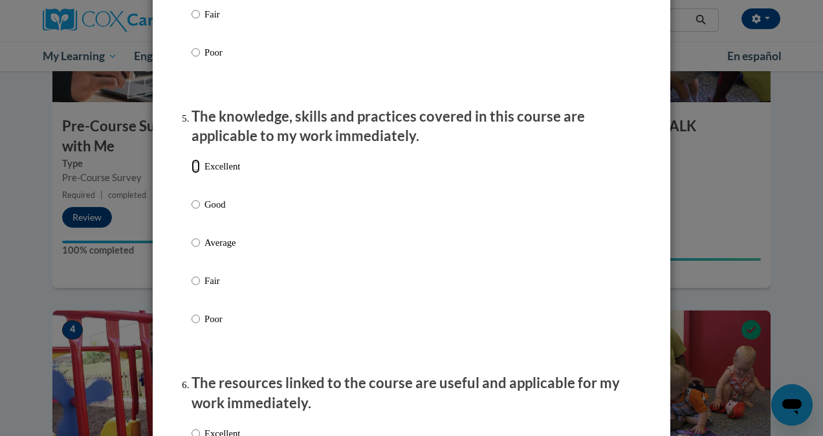
click at [192, 173] on input "Excellent" at bounding box center [196, 166] width 8 height 14
radio input "true"
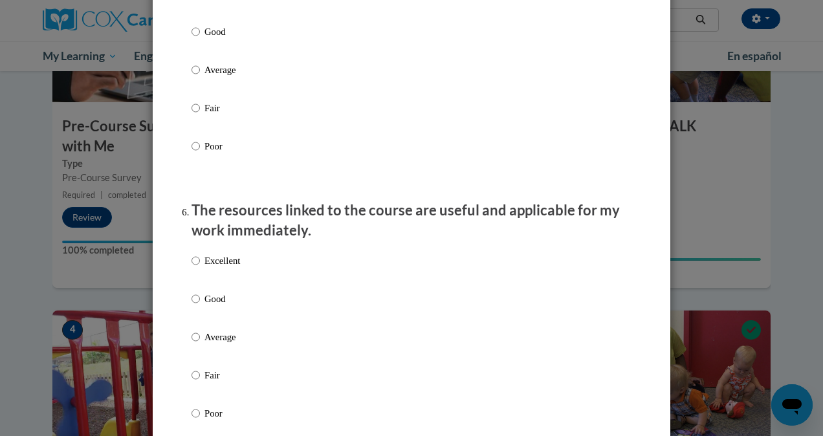
scroll to position [1329, 0]
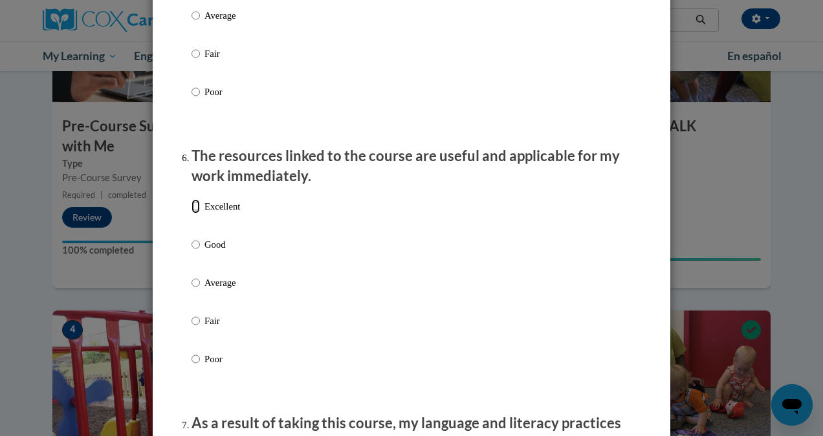
click at [192, 214] on input "Excellent" at bounding box center [196, 206] width 8 height 14
radio input "true"
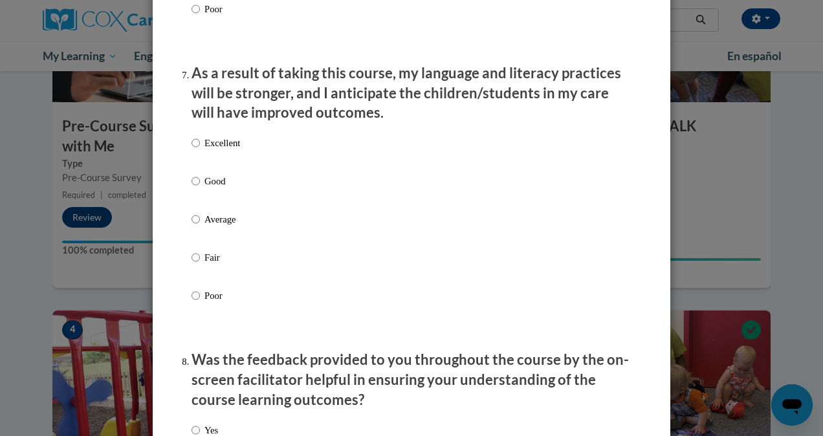
scroll to position [1703, 0]
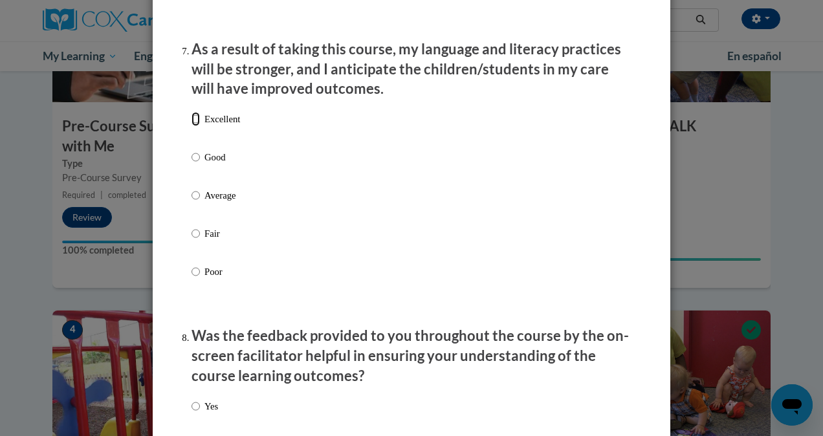
click at [192, 126] on input "Excellent" at bounding box center [196, 119] width 8 height 14
radio input "true"
click at [192, 414] on input "Yes" at bounding box center [196, 406] width 8 height 14
radio input "true"
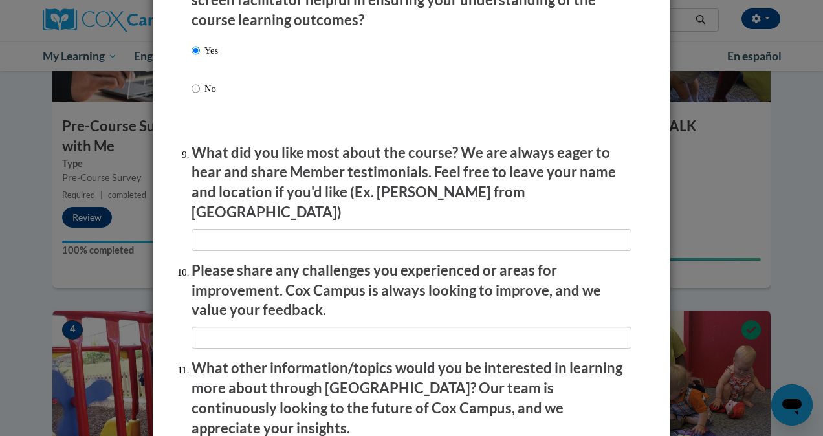
scroll to position [2061, 0]
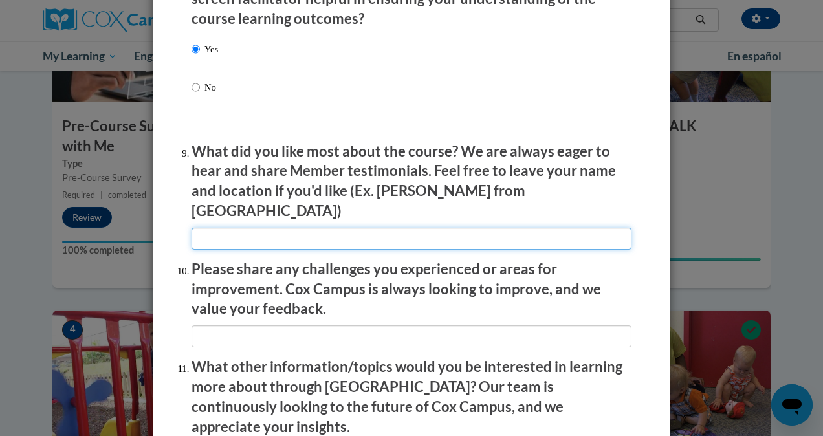
click at [197, 228] on input "textbox" at bounding box center [412, 239] width 440 height 22
click at [206, 229] on input "textbox" at bounding box center [412, 239] width 440 height 22
type input "Discussing teaching a second language"
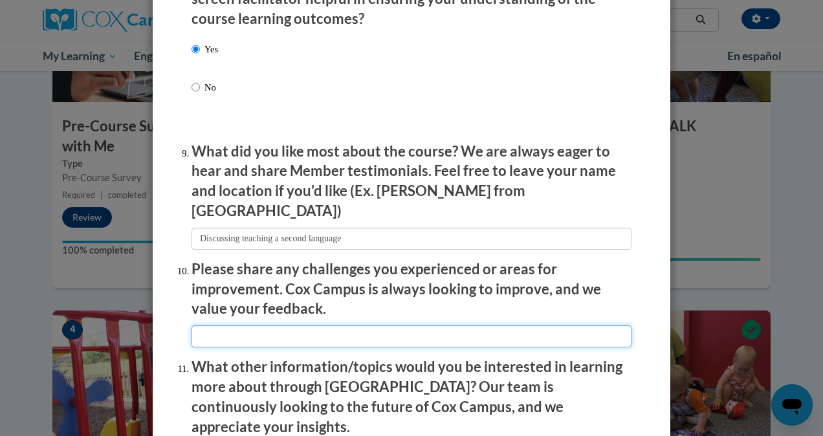
click at [204, 326] on input "textbox" at bounding box center [412, 337] width 440 height 22
type input "I thought the final made me think"
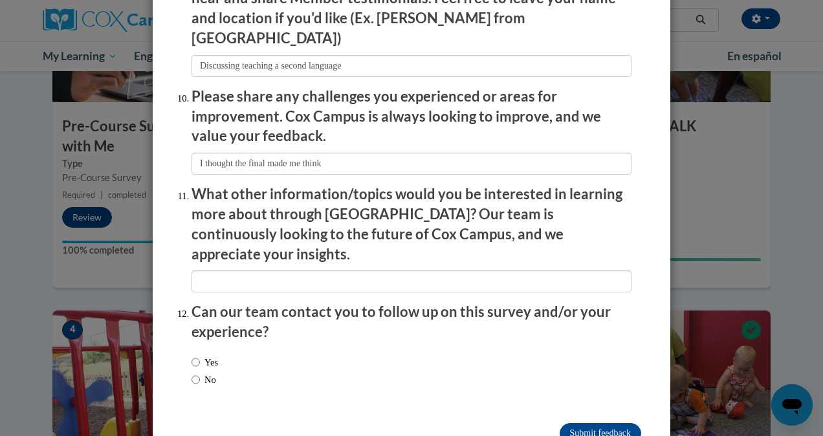
scroll to position [2255, 0]
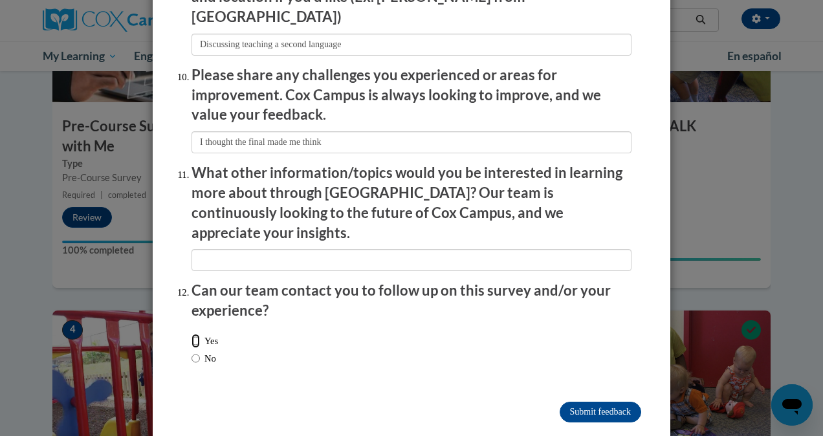
click at [192, 334] on input "Yes" at bounding box center [196, 341] width 8 height 14
radio input "true"
click at [598, 402] on input "Submit feedback" at bounding box center [601, 412] width 82 height 21
